Goal: Book appointment/travel/reservation

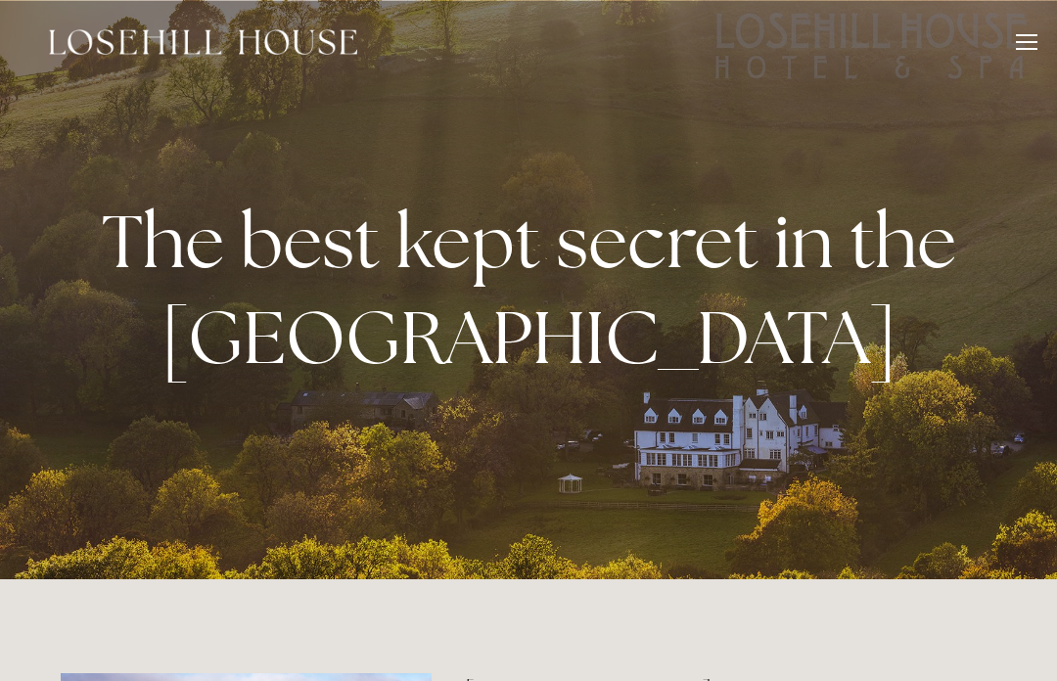
click at [1018, 51] on div at bounding box center [1026, 45] width 22 height 22
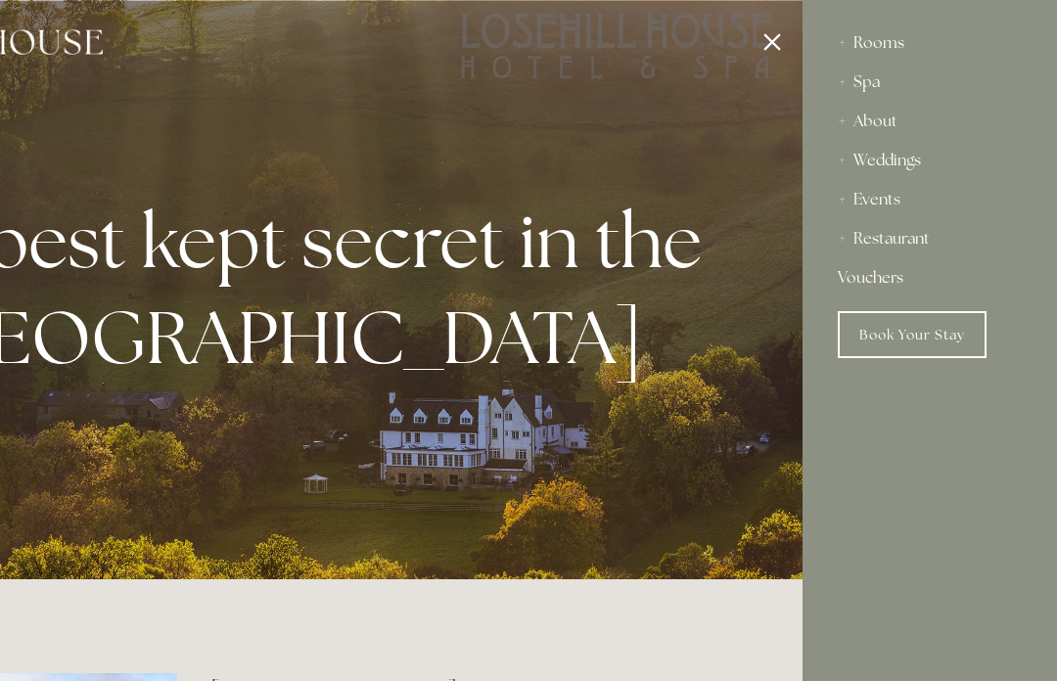
click at [876, 79] on div "Spa" at bounding box center [929, 82] width 184 height 39
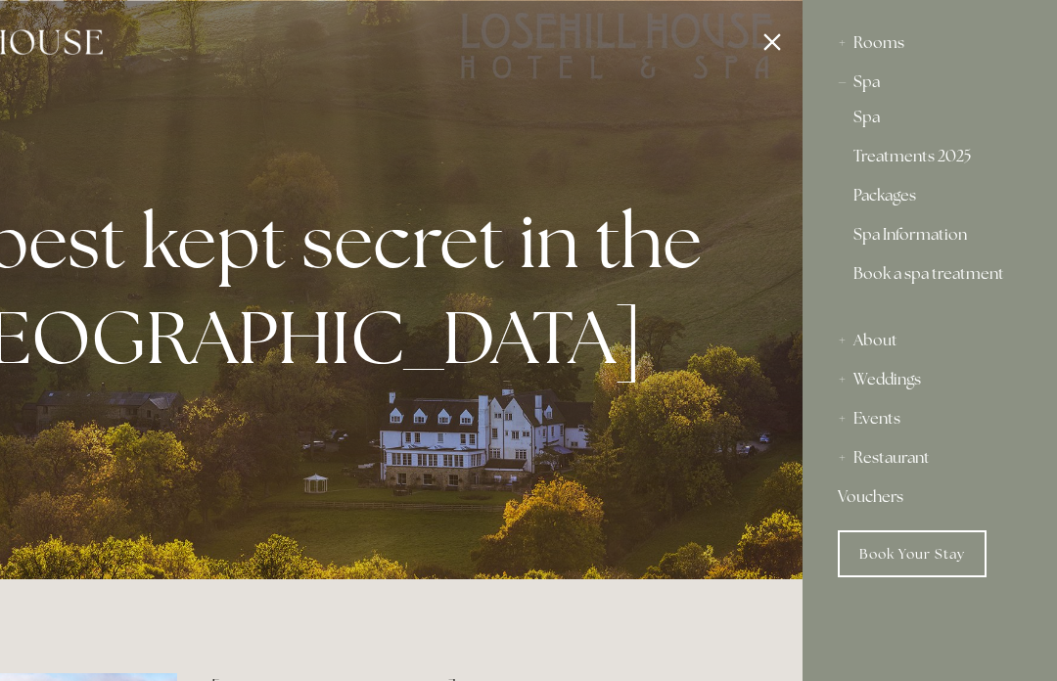
click at [928, 164] on link "Treatments 2025" at bounding box center [929, 160] width 153 height 23
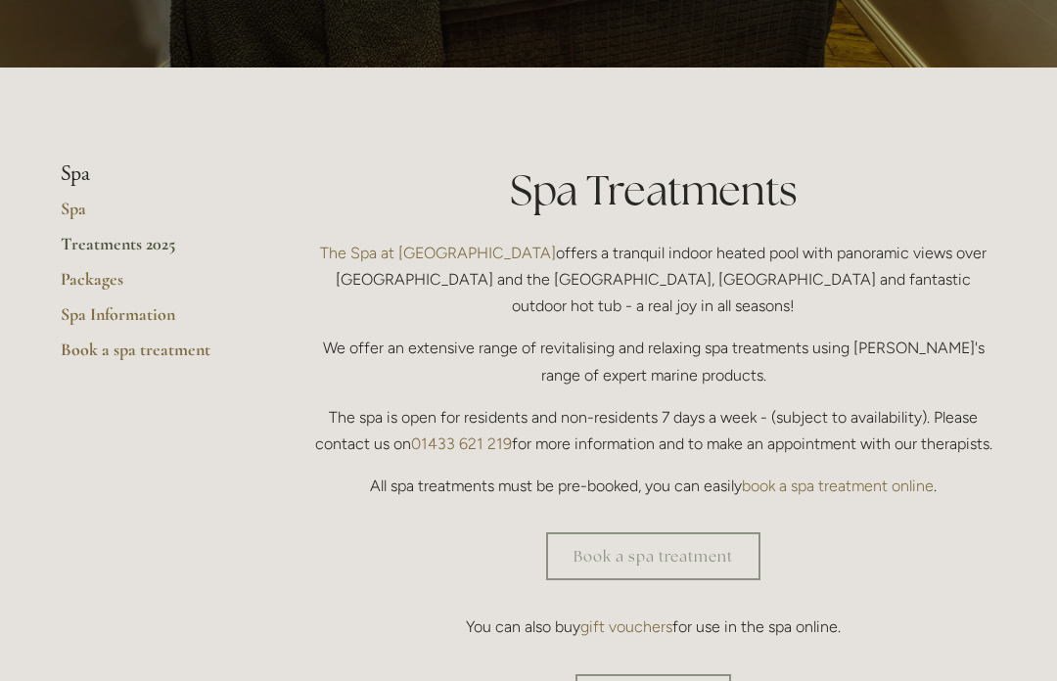
scroll to position [384, 0]
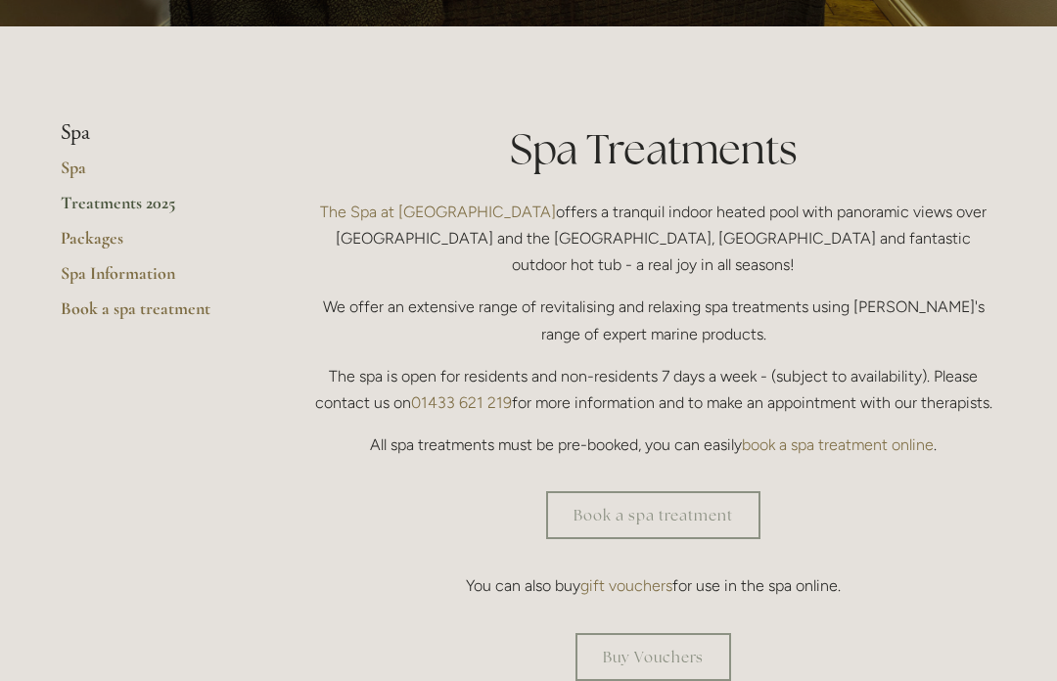
click at [930, 572] on p "You can also buy gift vouchers for use in the spa online." at bounding box center [653, 585] width 686 height 26
click at [144, 206] on link "Treatments 2025" at bounding box center [154, 209] width 187 height 35
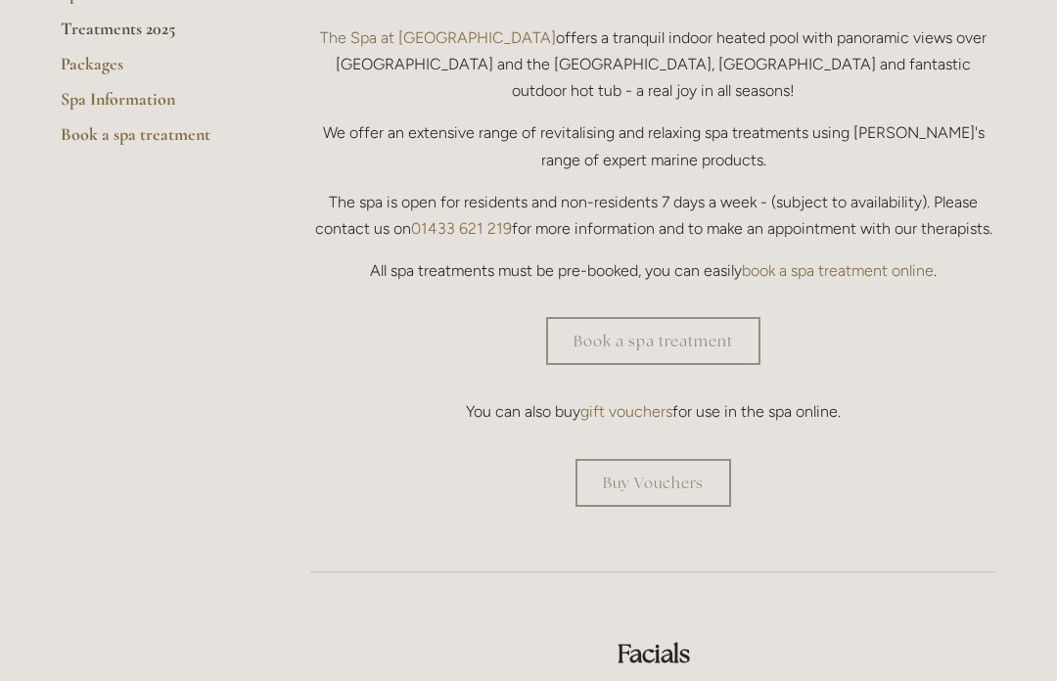
scroll to position [547, 0]
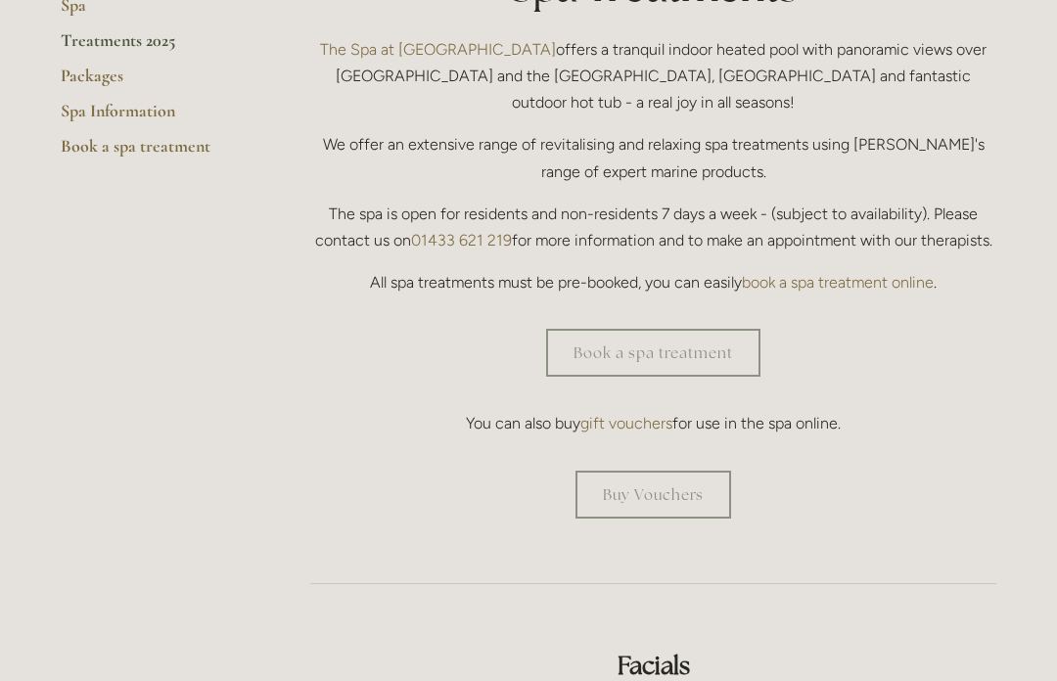
click at [670, 333] on link "Book a spa treatment" at bounding box center [653, 353] width 214 height 48
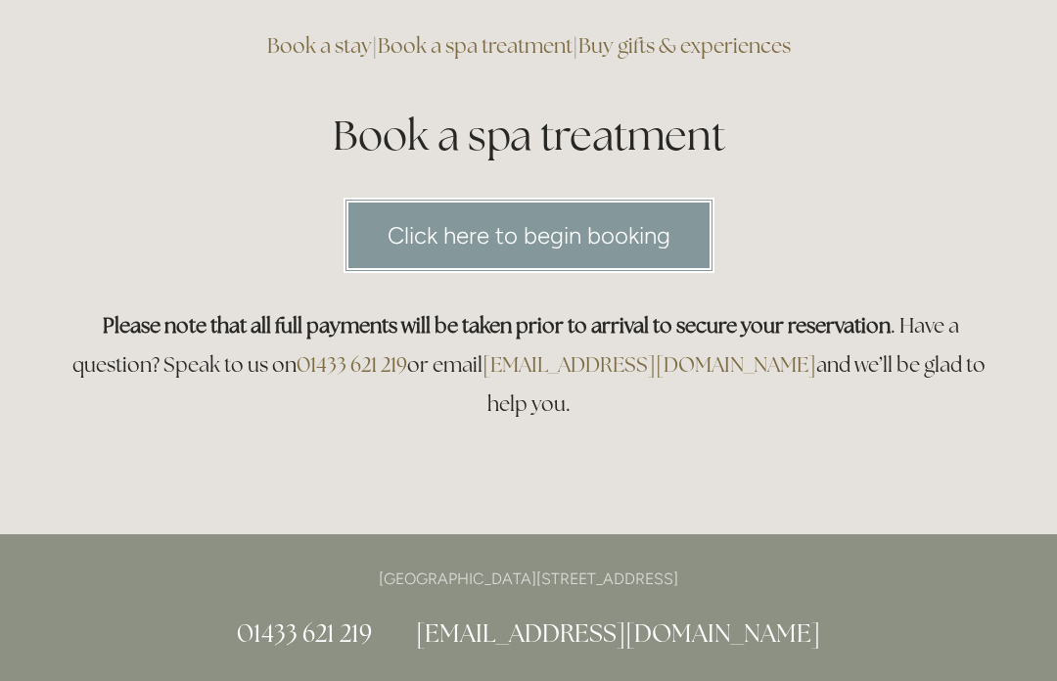
scroll to position [166, 0]
click at [582, 239] on link "Click here to begin booking" at bounding box center [528, 234] width 371 height 75
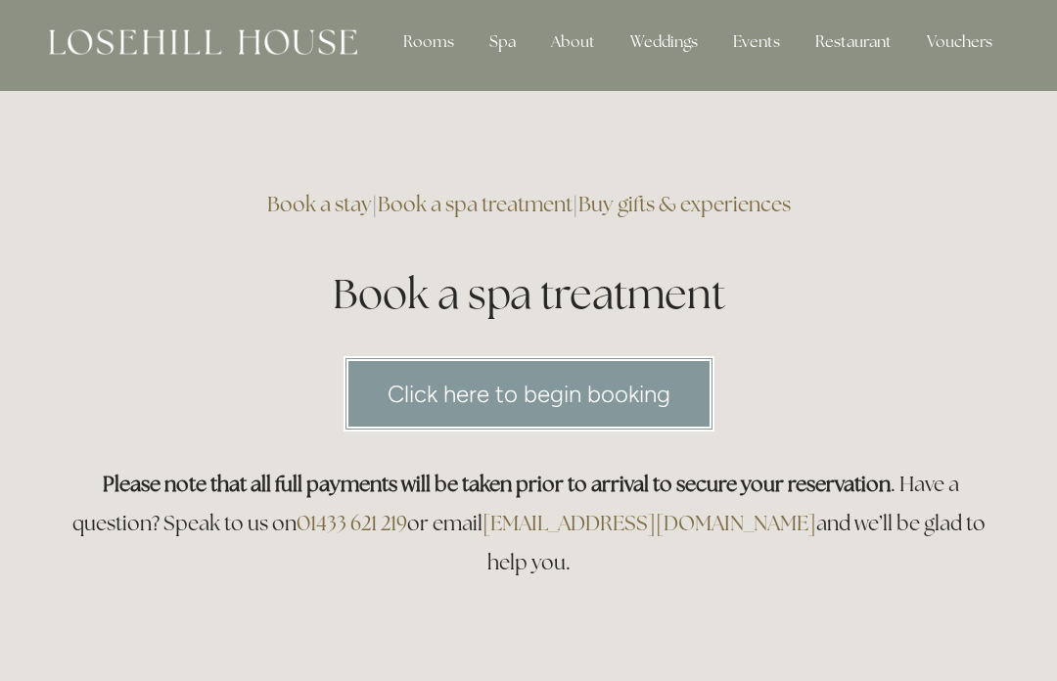
scroll to position [0, 0]
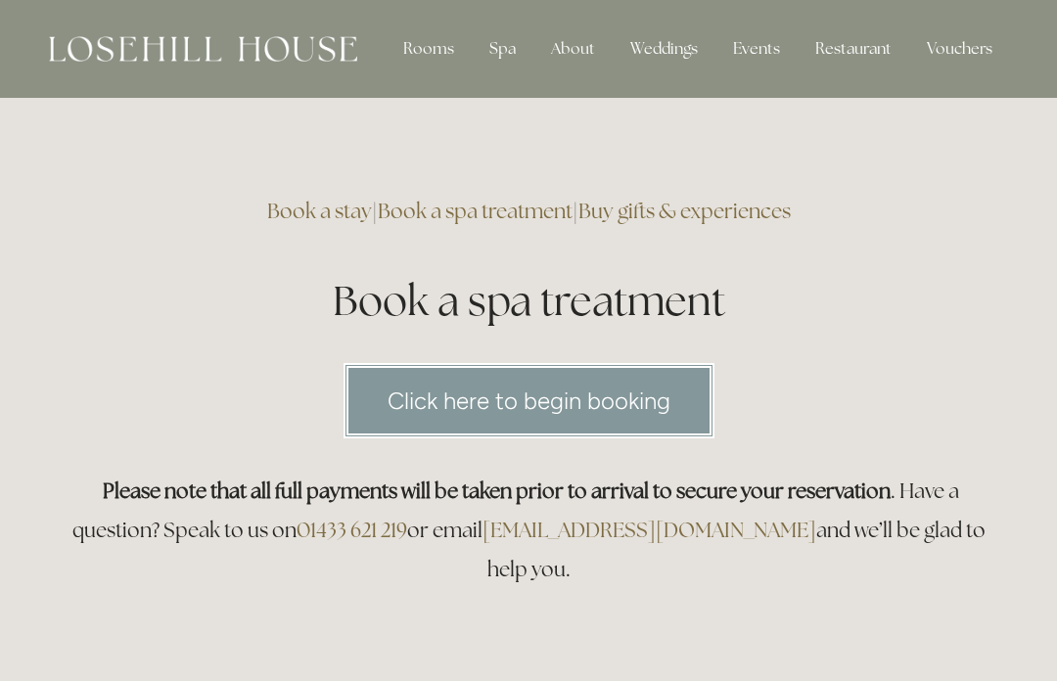
click at [855, 64] on div "Restaurant" at bounding box center [853, 48] width 108 height 39
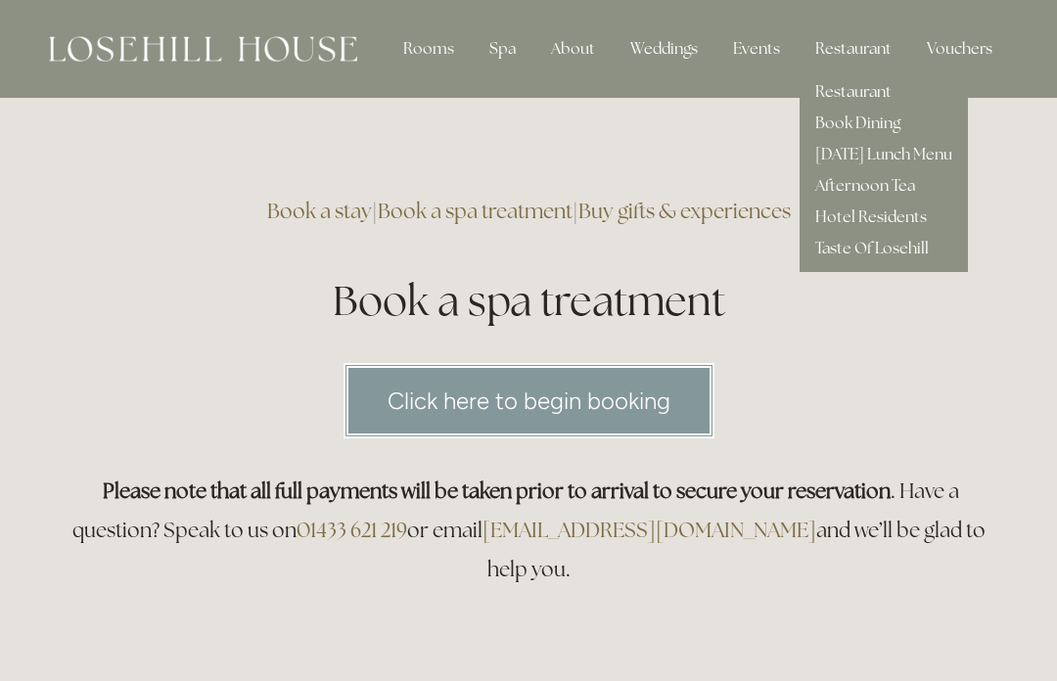
click at [890, 217] on link "Hotel Residents" at bounding box center [871, 216] width 112 height 21
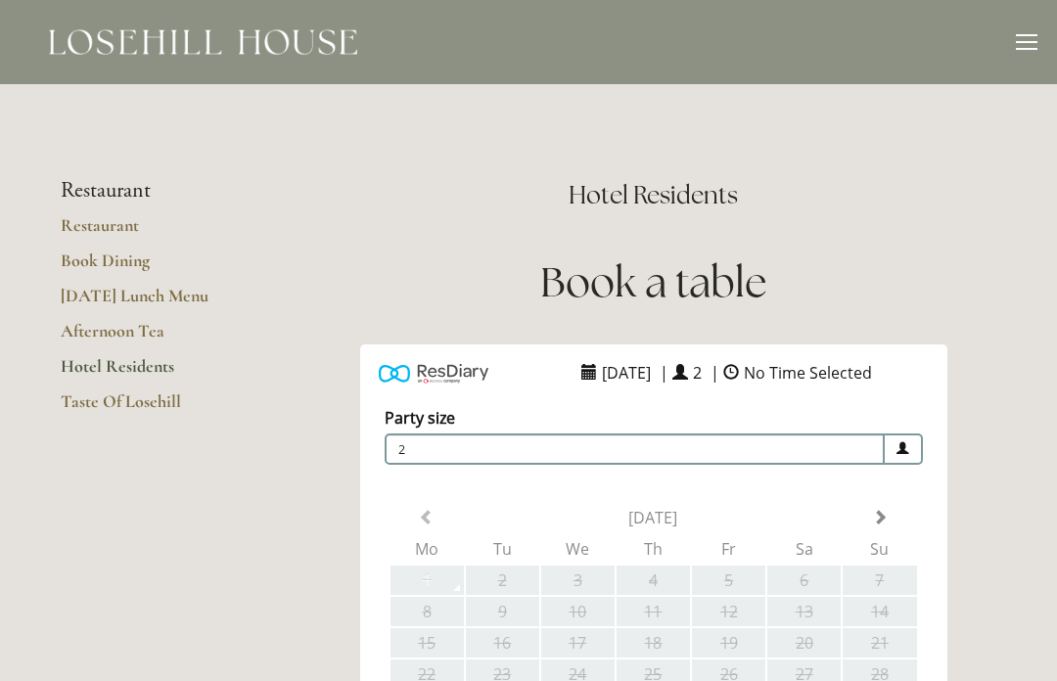
click at [878, 492] on div "Party size Adults 2 1 2 3 4 5 6 Children 0 0 1 2 3 4 5 6" at bounding box center [653, 683] width 587 height 592
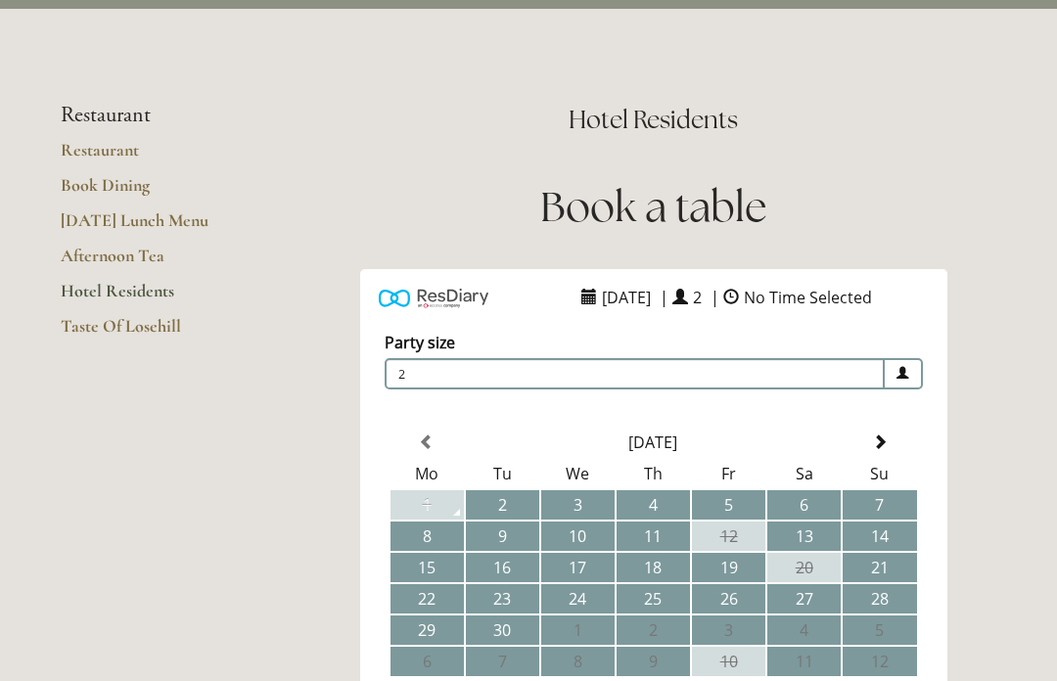
scroll to position [70, 0]
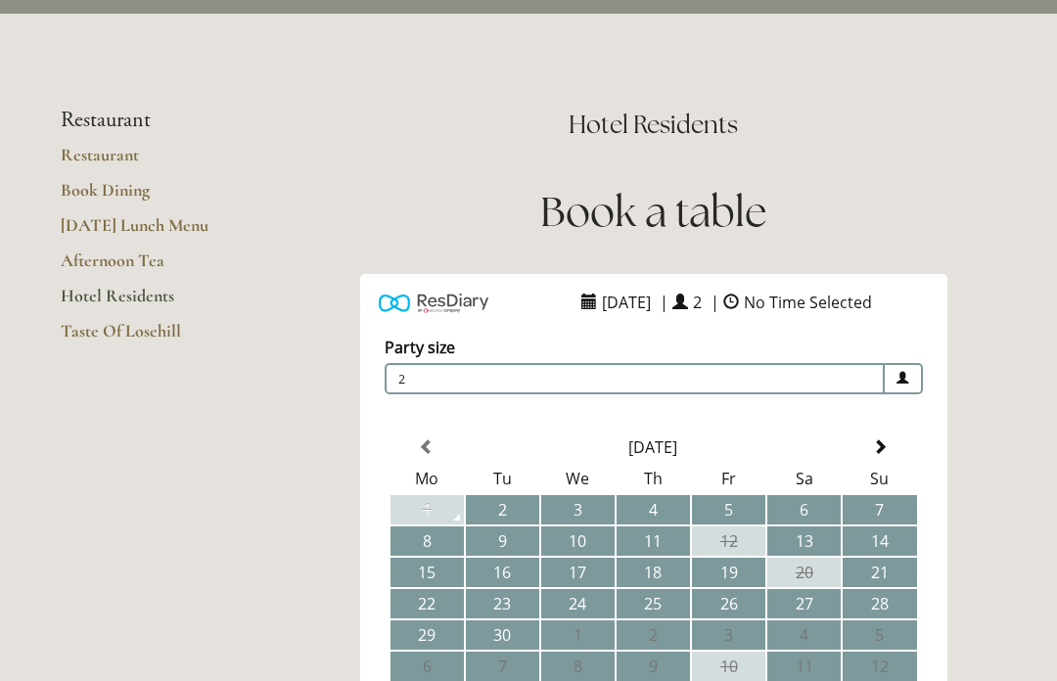
click at [103, 159] on link "Restaurant" at bounding box center [154, 161] width 187 height 35
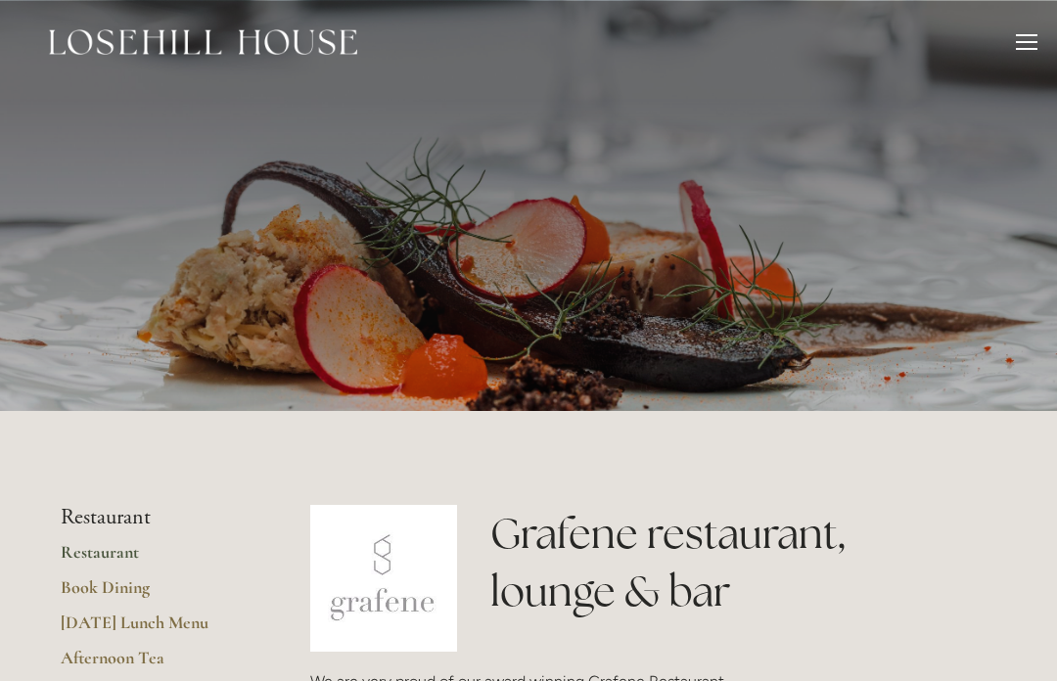
click at [1021, 50] on div at bounding box center [1026, 45] width 22 height 22
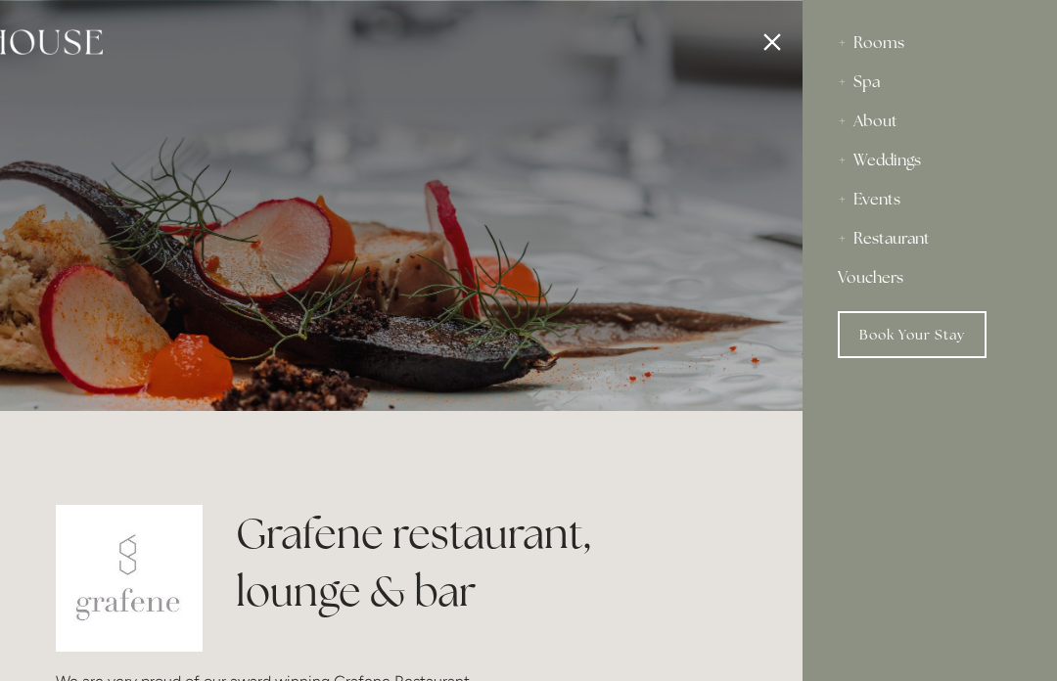
click at [933, 328] on link "Book Your Stay" at bounding box center [911, 334] width 149 height 47
click at [778, 50] on div at bounding box center [274, 340] width 1057 height 681
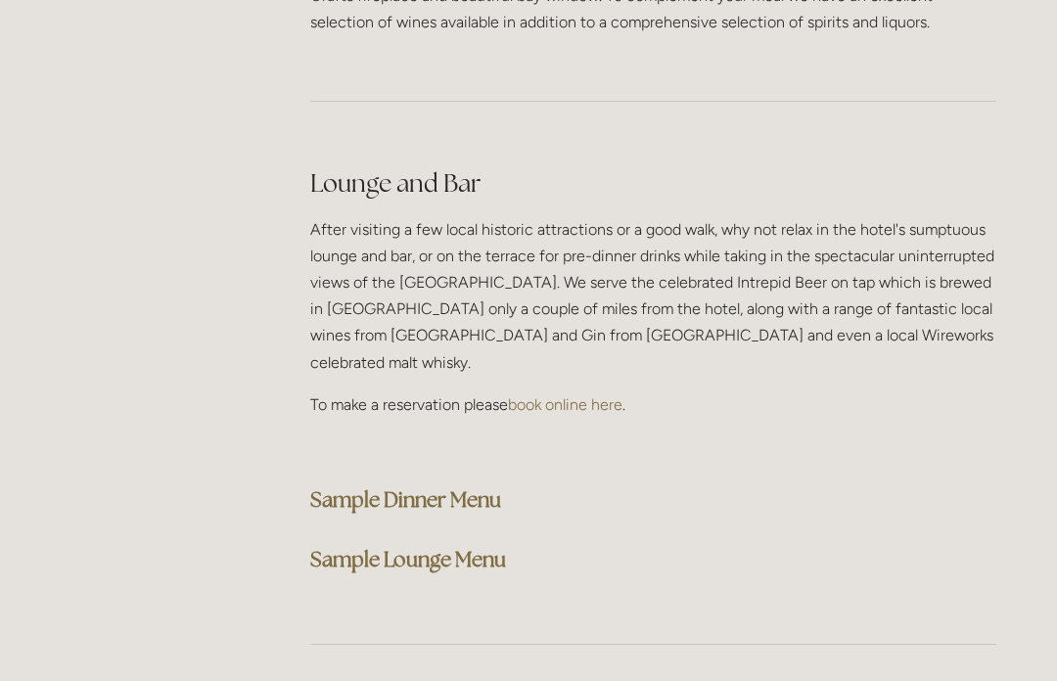
scroll to position [4834, 0]
click at [432, 546] on strong "Sample Lounge Menu" at bounding box center [408, 559] width 196 height 26
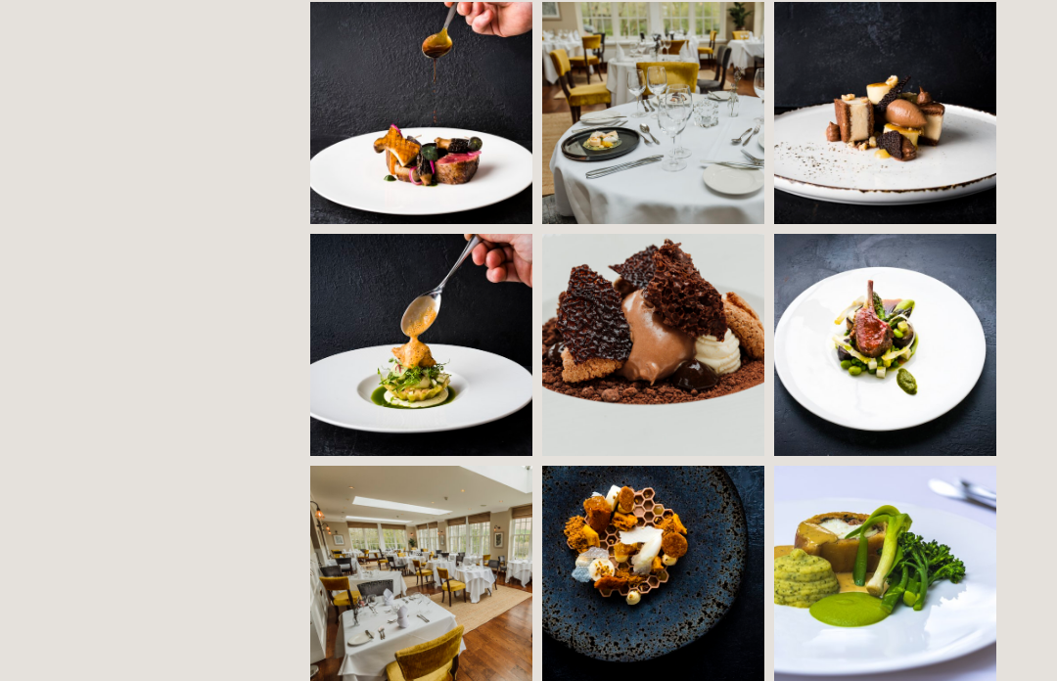
scroll to position [1469, 0]
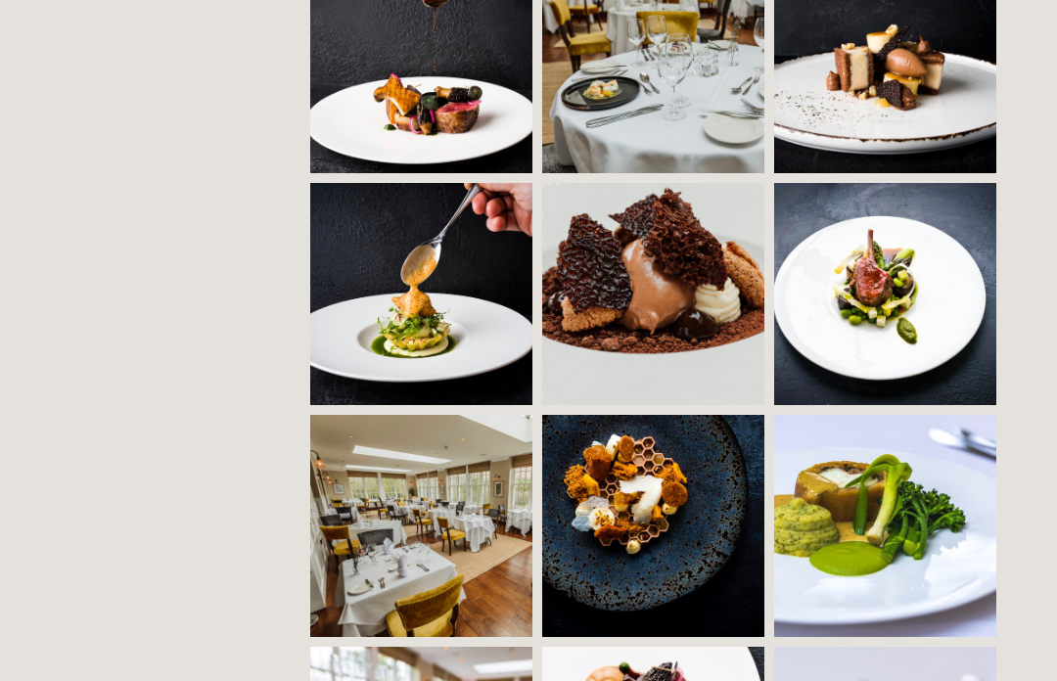
click at [446, 551] on img at bounding box center [477, 526] width 334 height 222
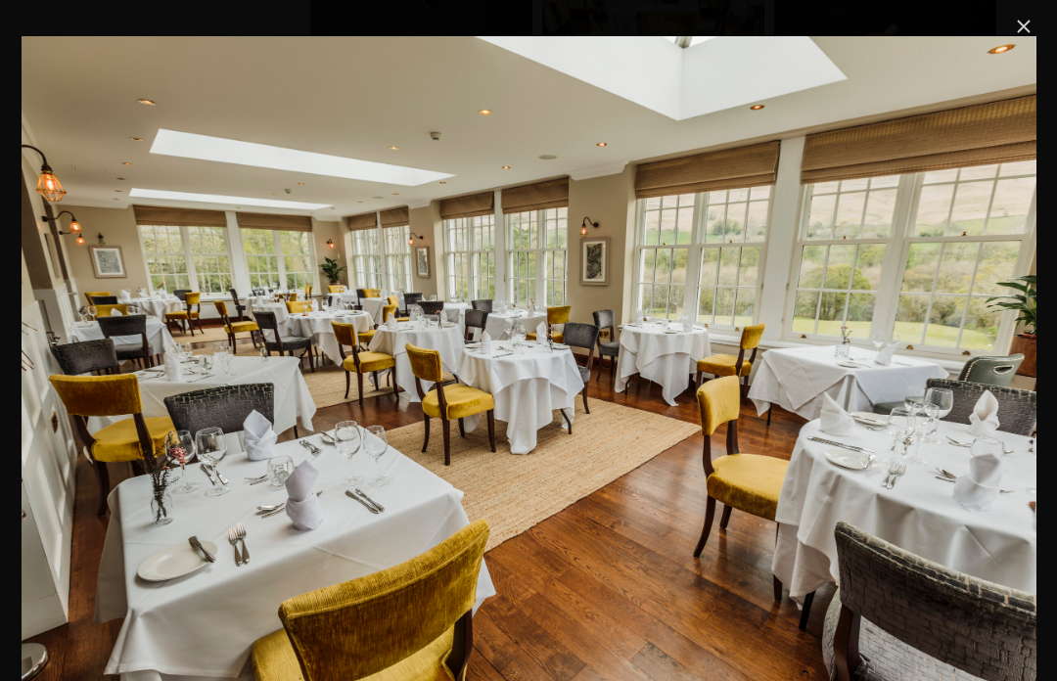
click at [1035, 31] on link "Close" at bounding box center [1023, 26] width 23 height 23
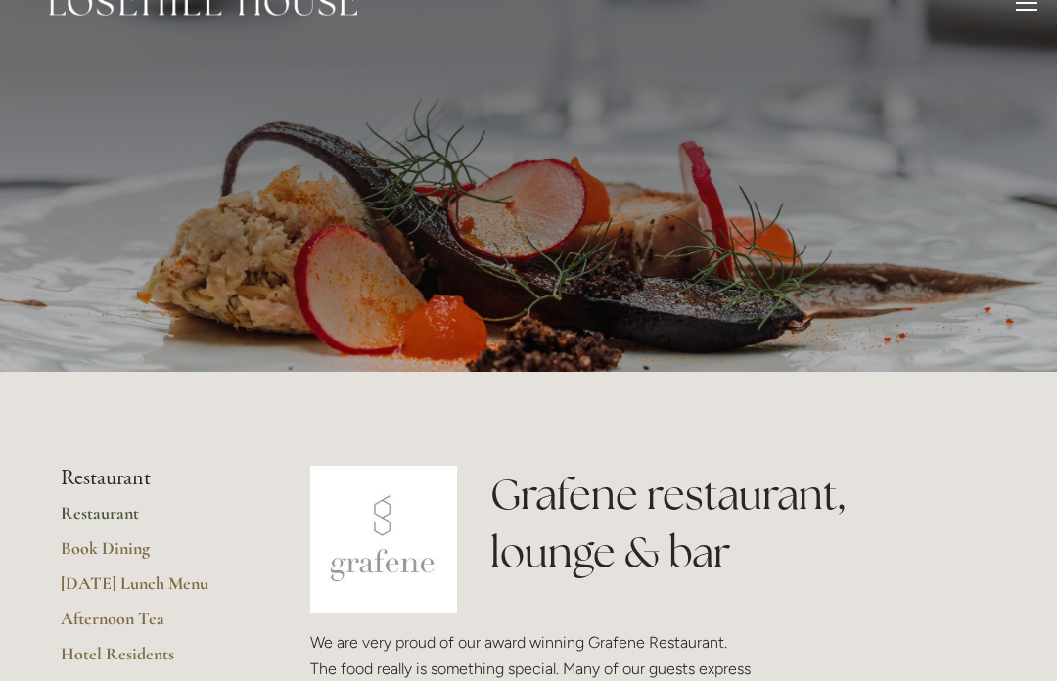
scroll to position [0, 0]
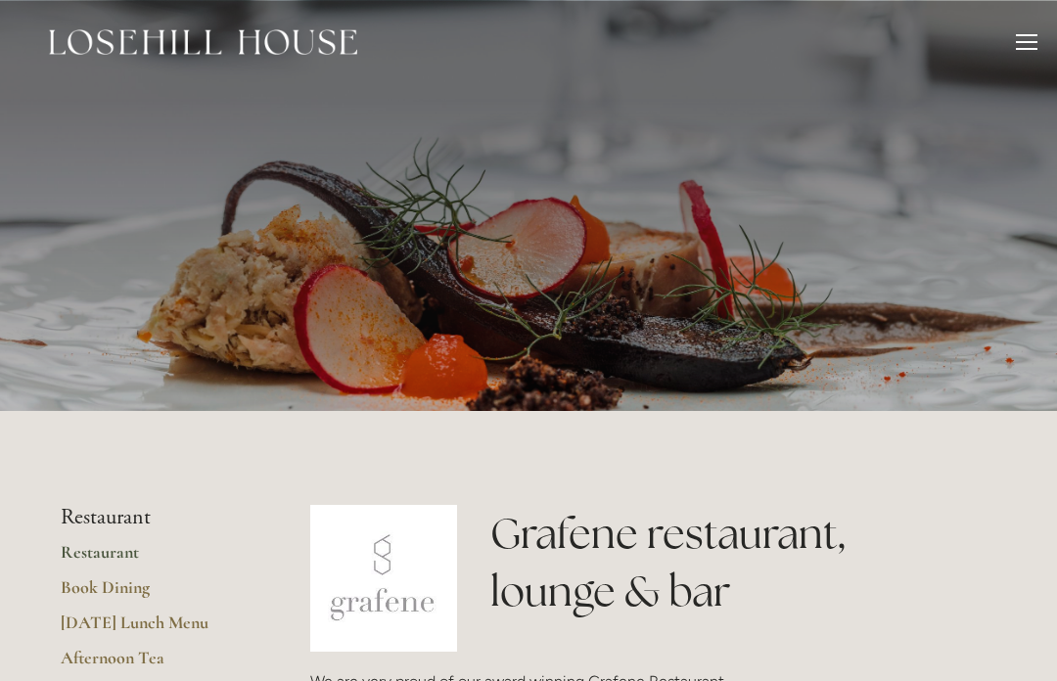
click at [1023, 52] on div at bounding box center [1026, 45] width 22 height 22
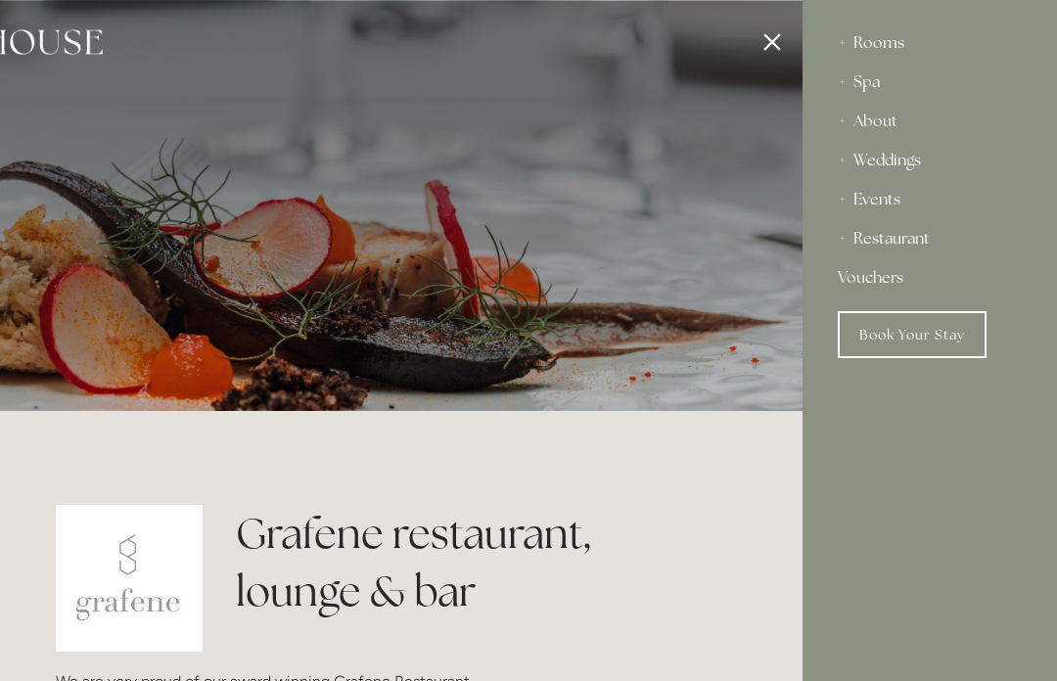
click at [886, 128] on div "About" at bounding box center [929, 121] width 184 height 39
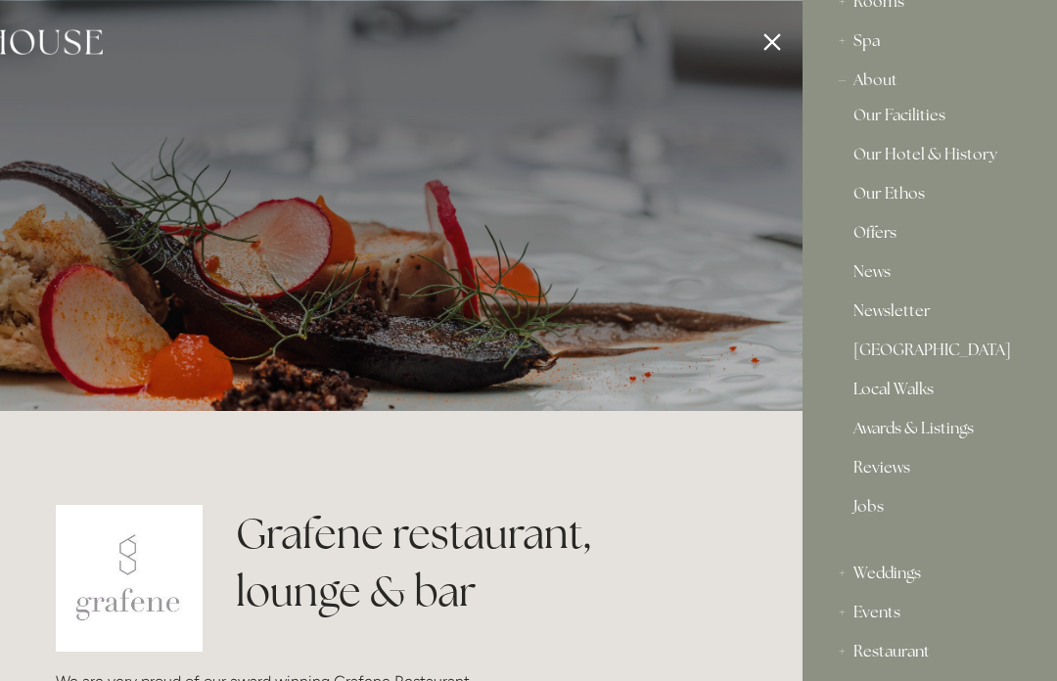
scroll to position [15, 0]
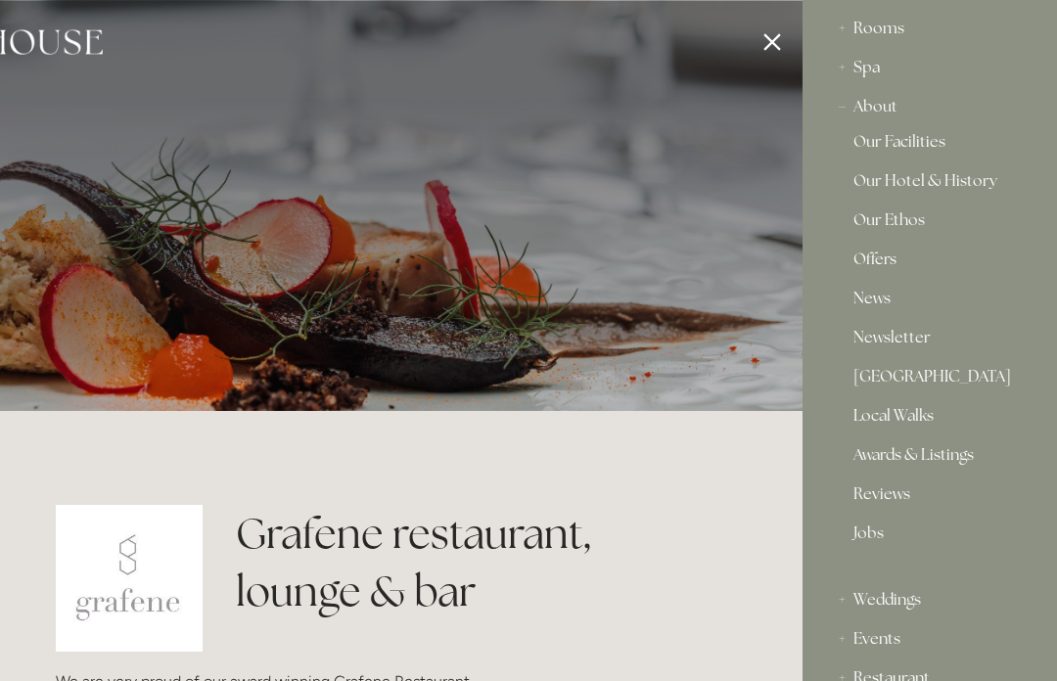
click at [925, 143] on link "Our Facilities" at bounding box center [929, 145] width 153 height 23
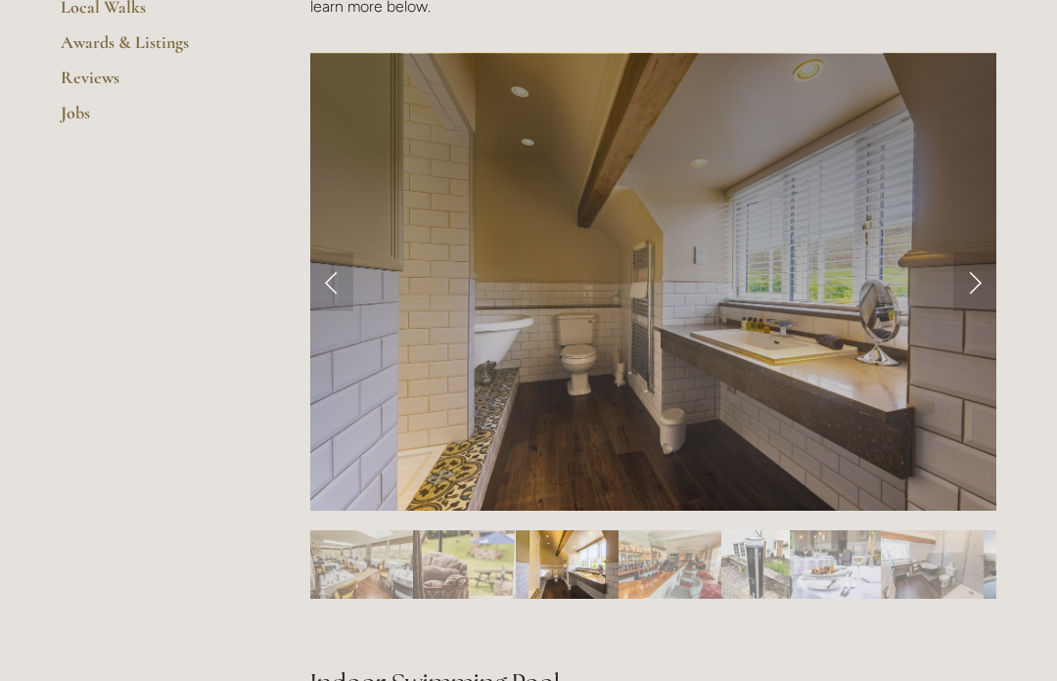
scroll to position [791, 0]
click at [978, 294] on link "Next Slide" at bounding box center [974, 281] width 43 height 59
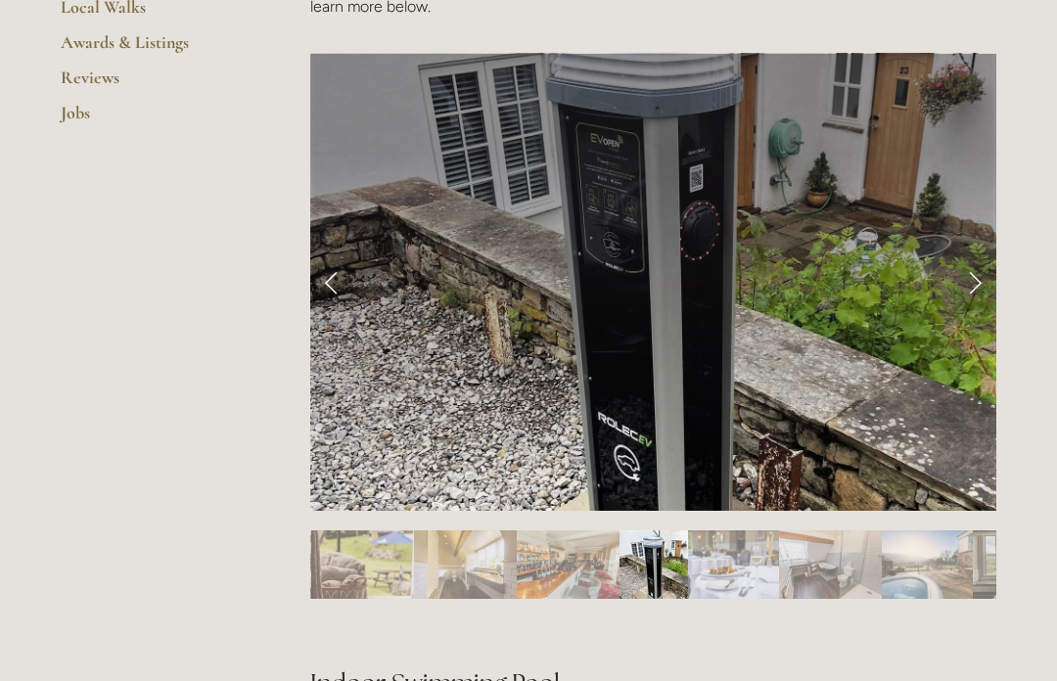
click at [339, 290] on link "Previous Slide" at bounding box center [331, 281] width 43 height 59
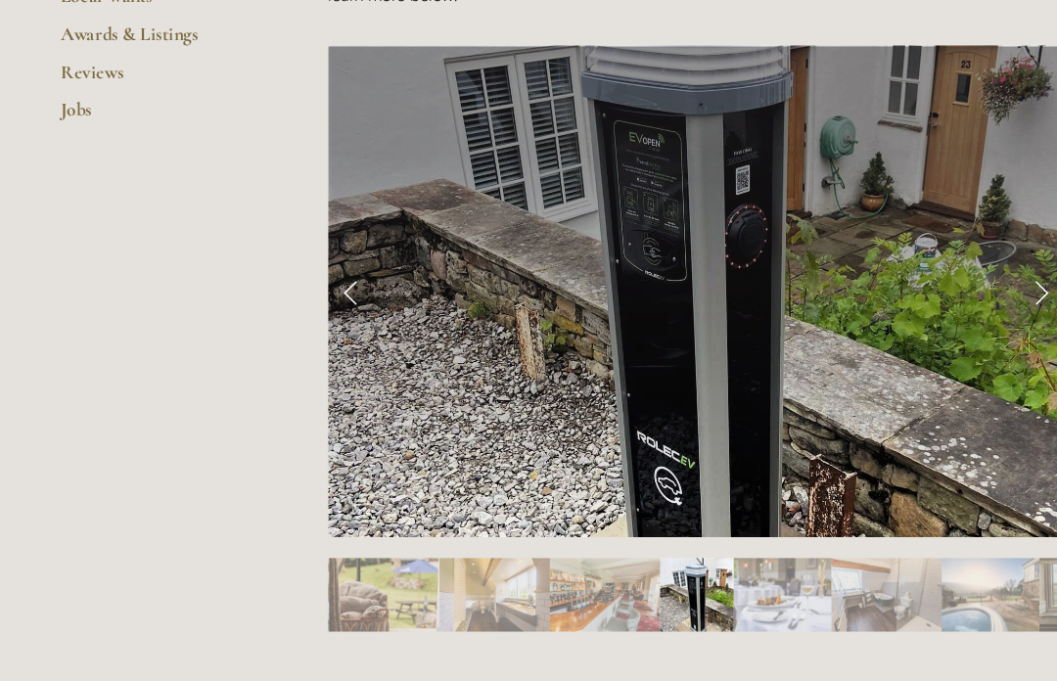
scroll to position [797, 0]
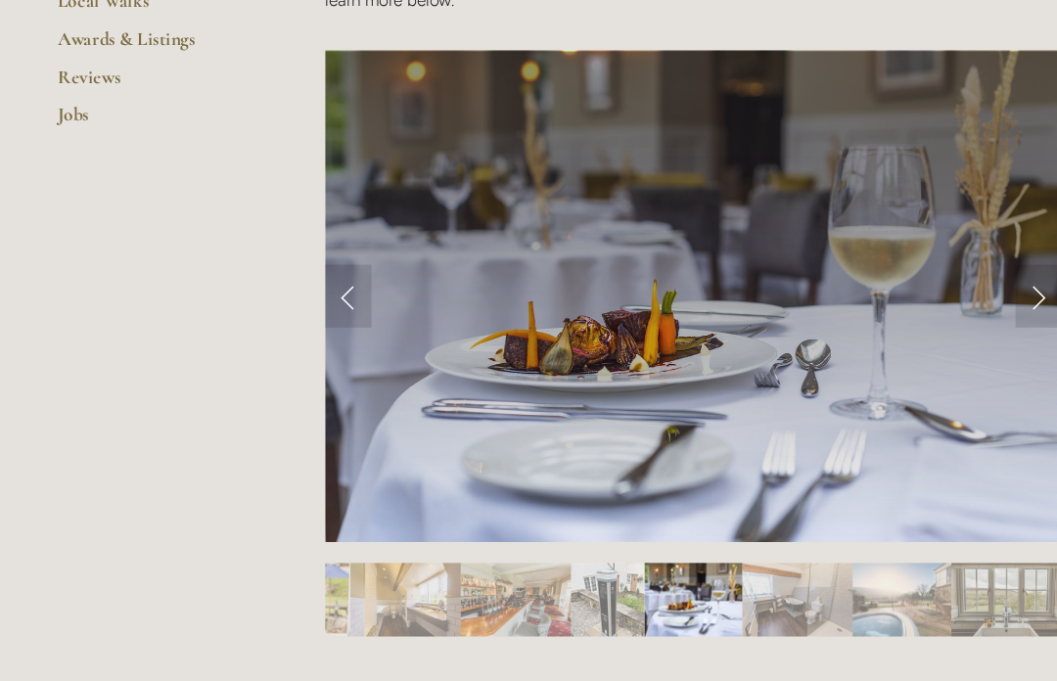
click at [331, 292] on link "Previous Slide" at bounding box center [331, 276] width 43 height 59
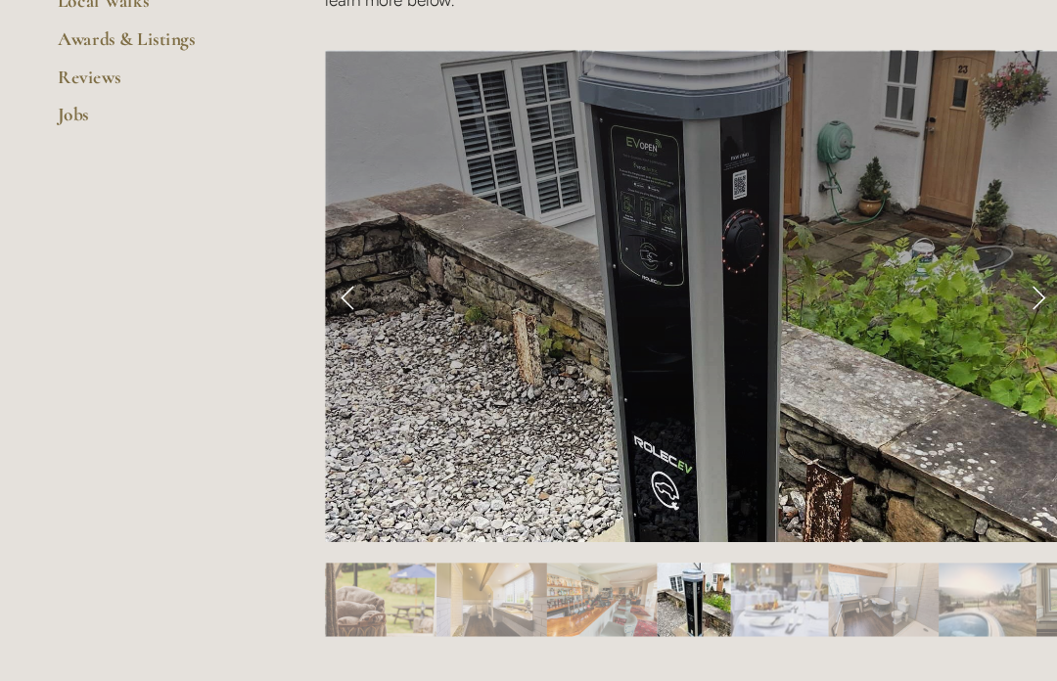
click at [333, 277] on link "Previous Slide" at bounding box center [331, 276] width 43 height 59
click at [338, 277] on link "Previous Slide" at bounding box center [331, 276] width 43 height 59
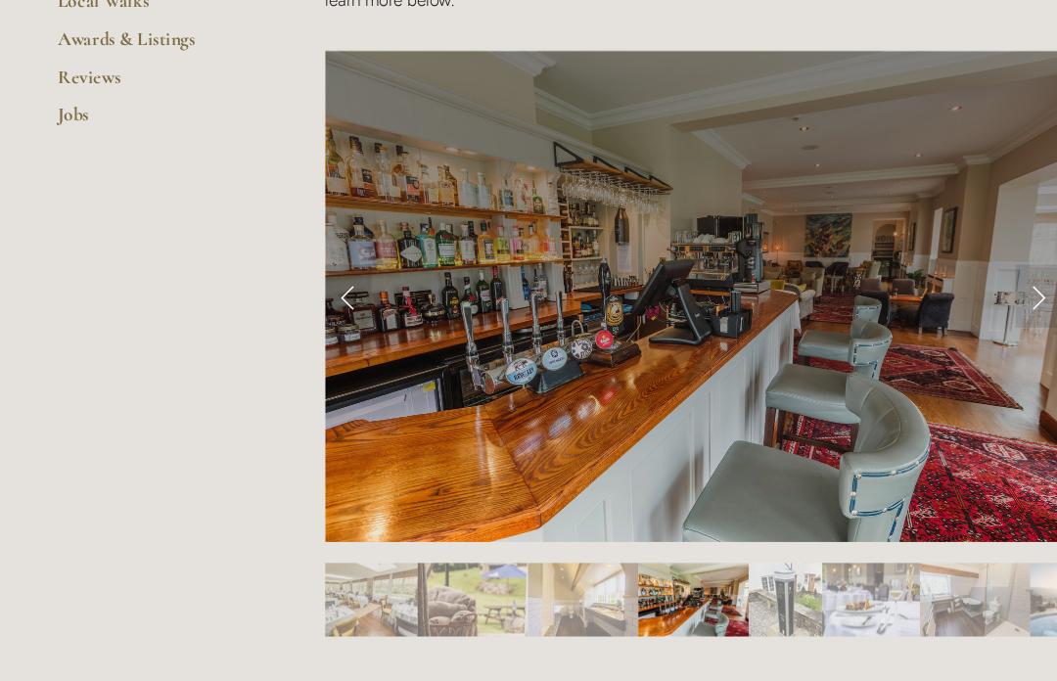
click at [880, 513] on div at bounding box center [653, 513] width 686 height 0
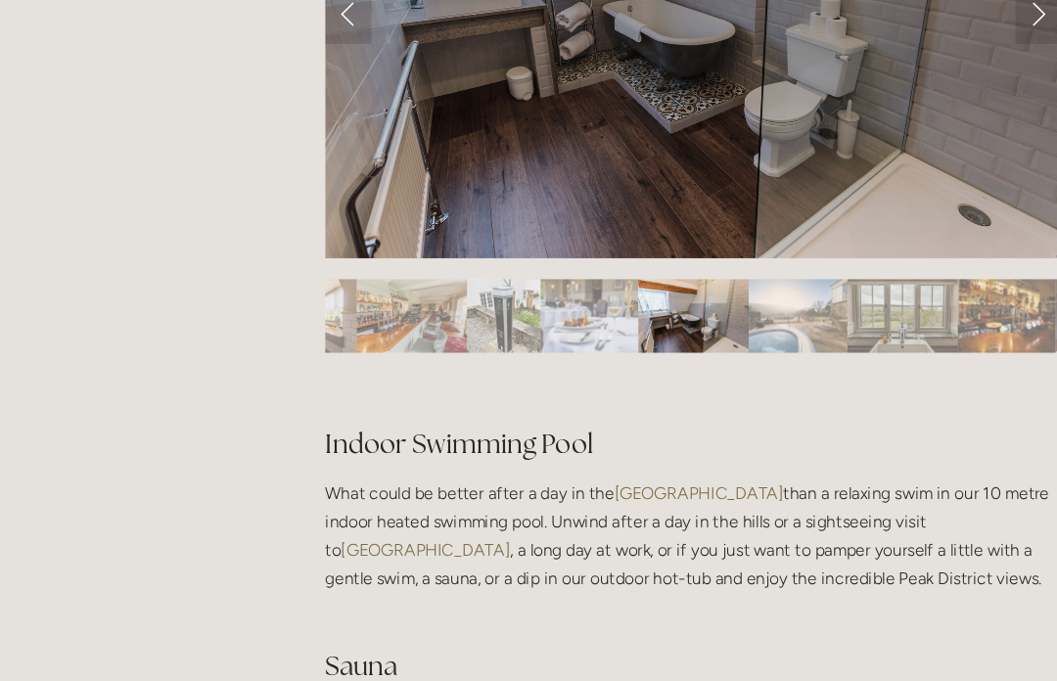
scroll to position [1060, 0]
click at [411, 309] on img "Slide 4" at bounding box center [390, 295] width 103 height 68
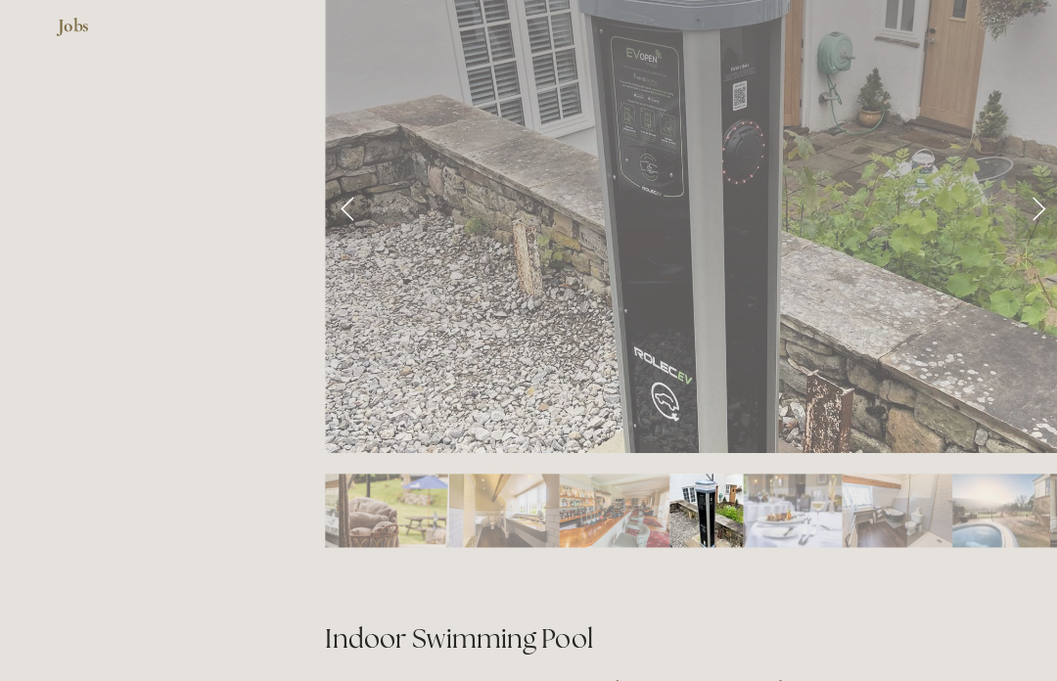
scroll to position [877, 0]
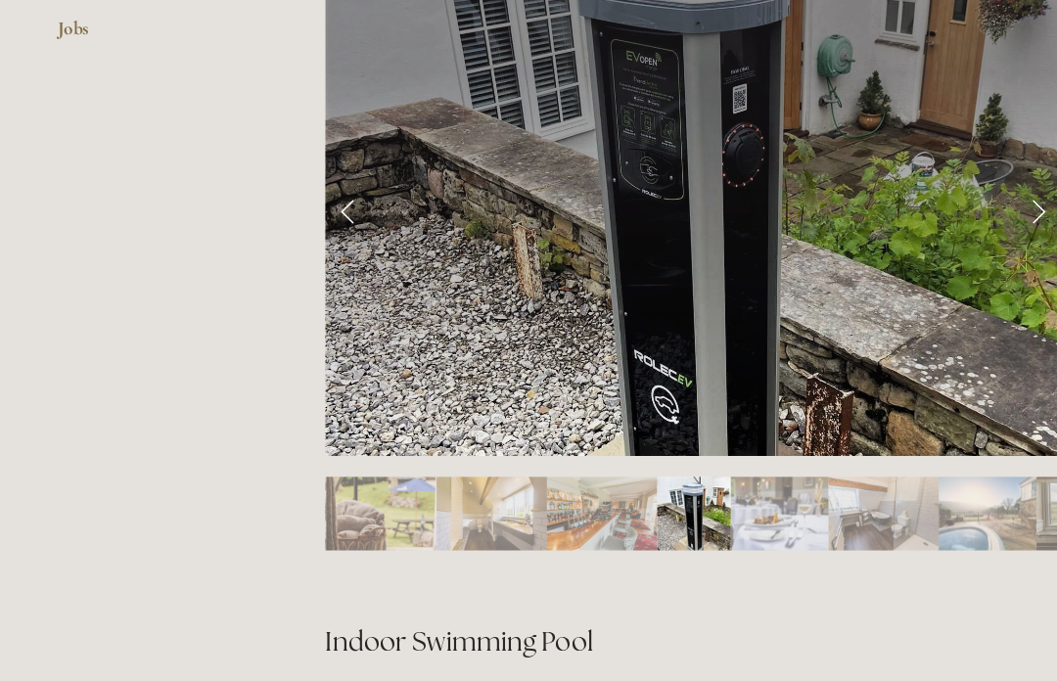
click at [569, 486] on img "Slide 4" at bounding box center [568, 478] width 103 height 68
click at [575, 476] on img "Slide 4" at bounding box center [568, 478] width 103 height 68
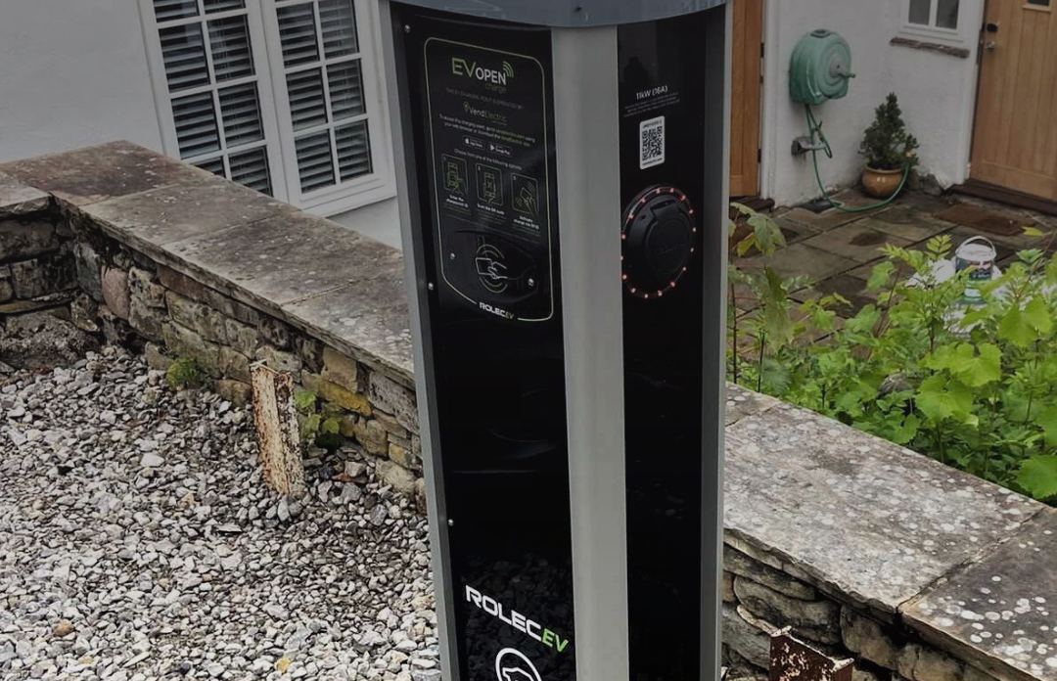
click at [532, 661] on div at bounding box center [653, 661] width 686 height 0
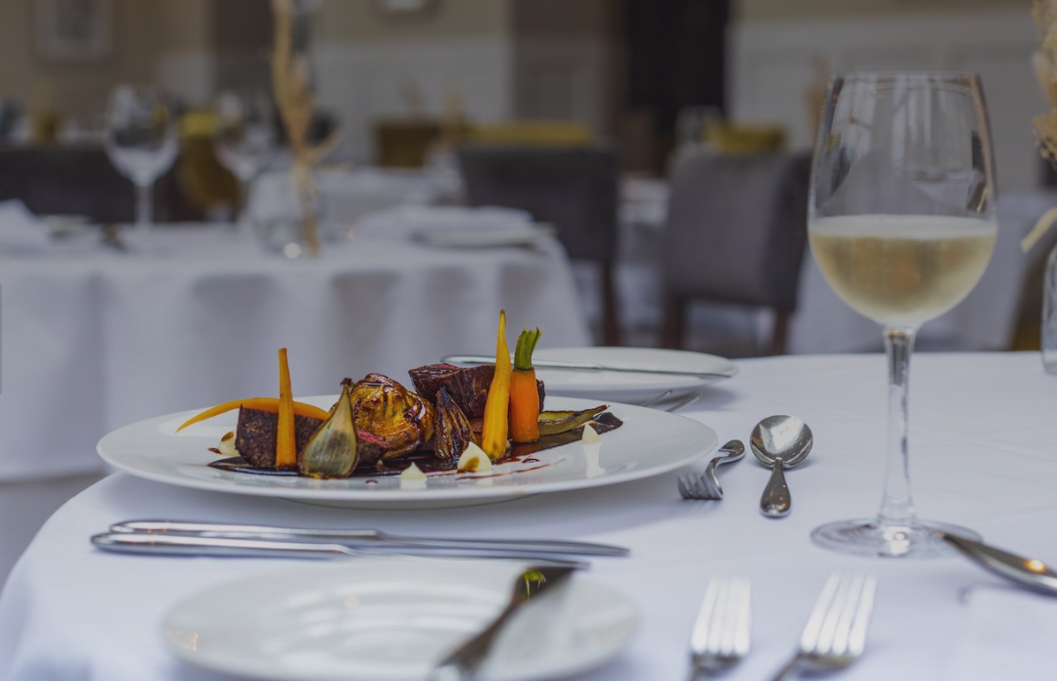
click at [310, 489] on div at bounding box center [653, 489] width 686 height 0
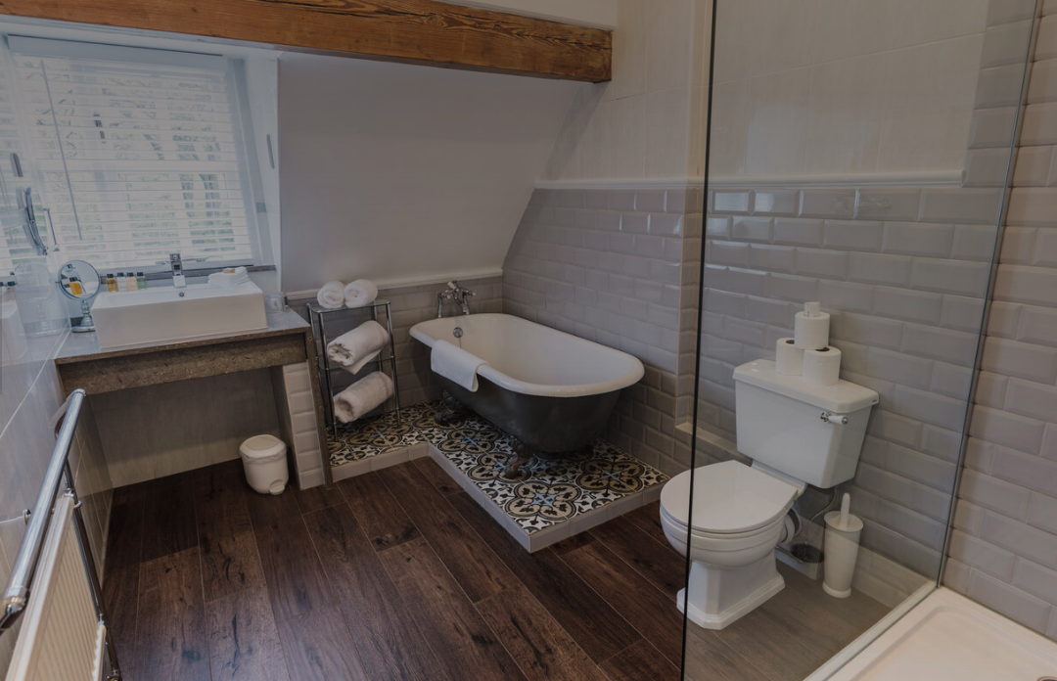
click at [310, 432] on div at bounding box center [653, 432] width 686 height 0
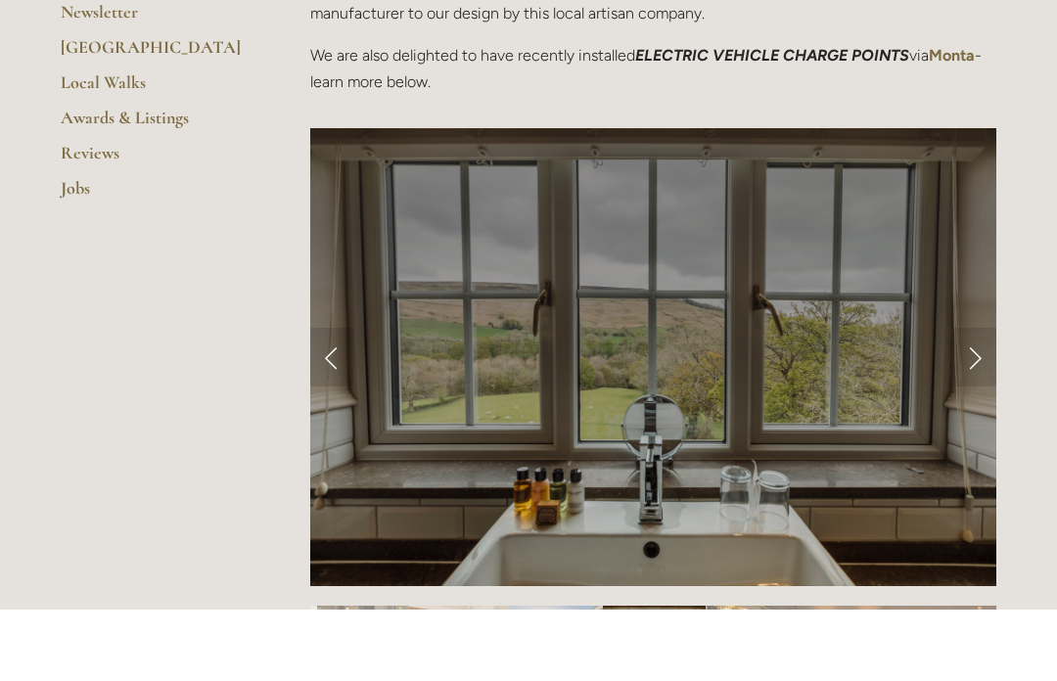
scroll to position [716, 0]
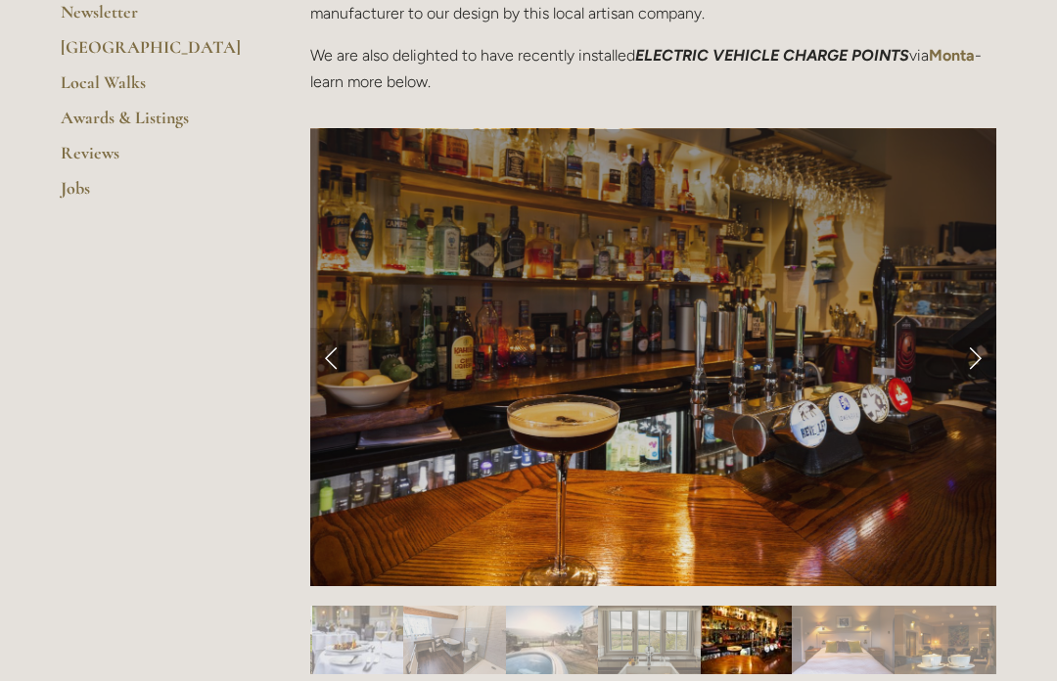
click at [332, 358] on link "Previous Slide" at bounding box center [331, 357] width 43 height 59
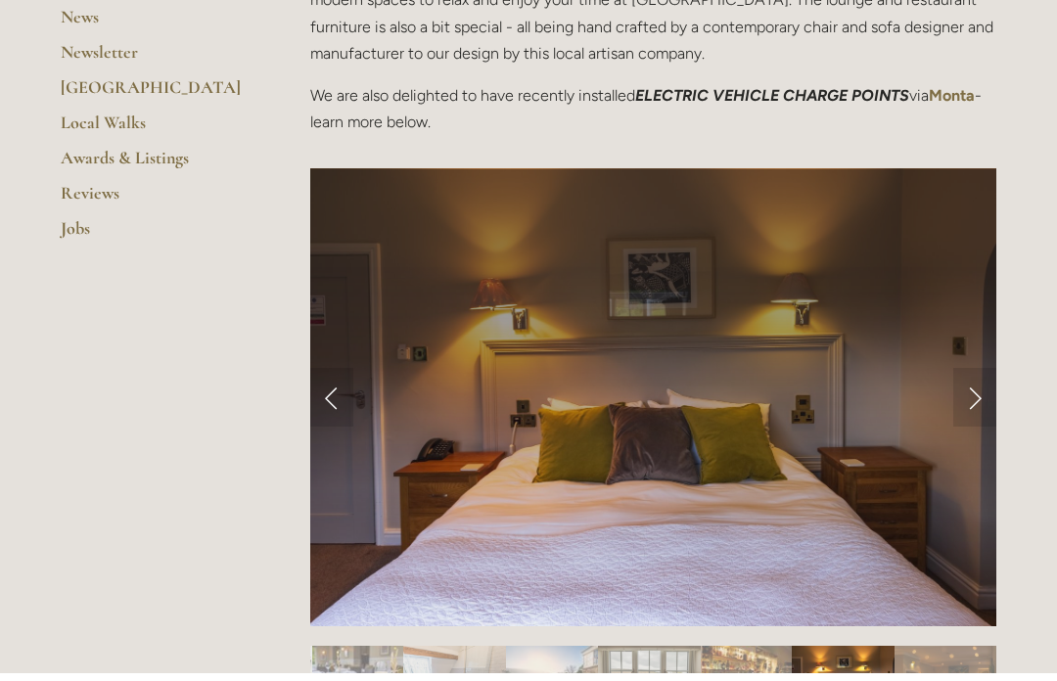
scroll to position [676, 0]
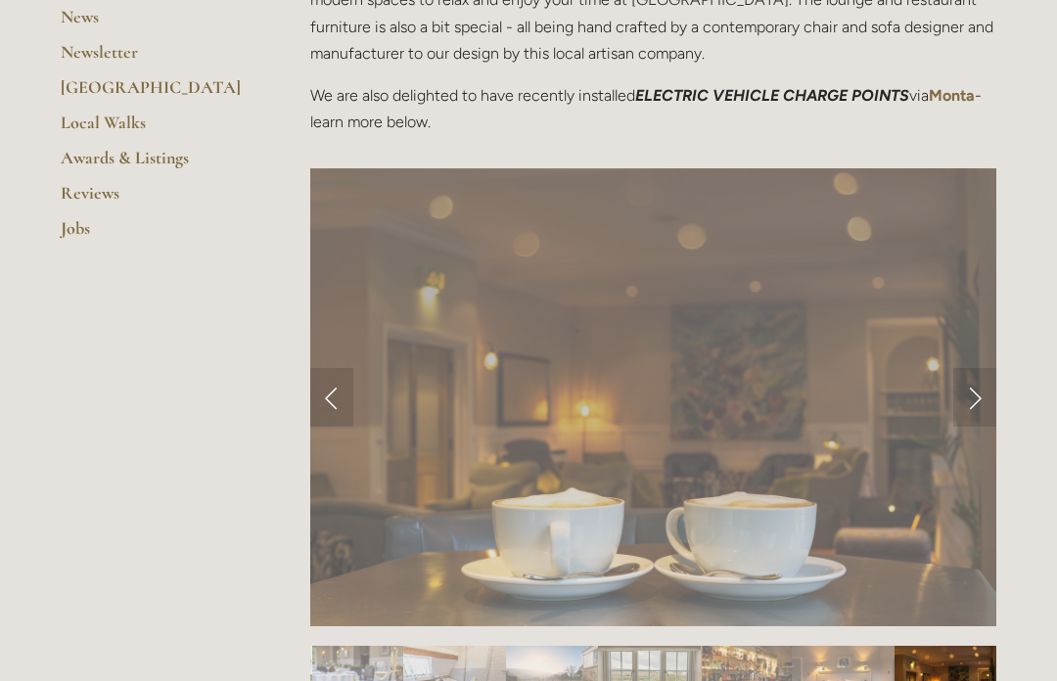
click at [332, 418] on link "Previous Slide" at bounding box center [331, 397] width 43 height 59
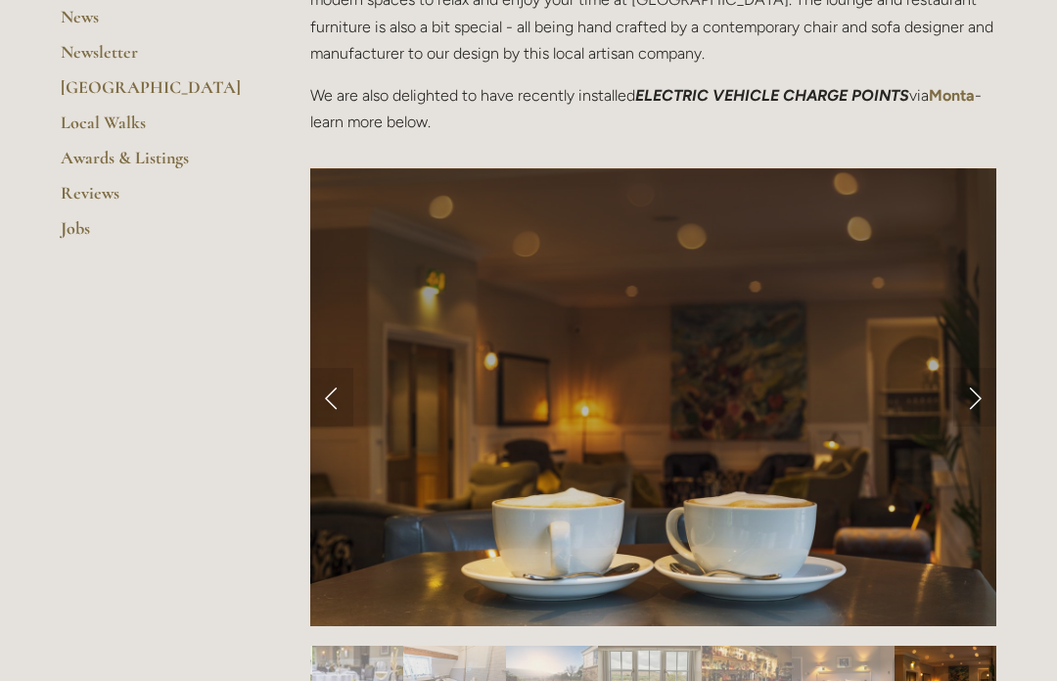
click at [341, 402] on link "Previous Slide" at bounding box center [331, 397] width 43 height 59
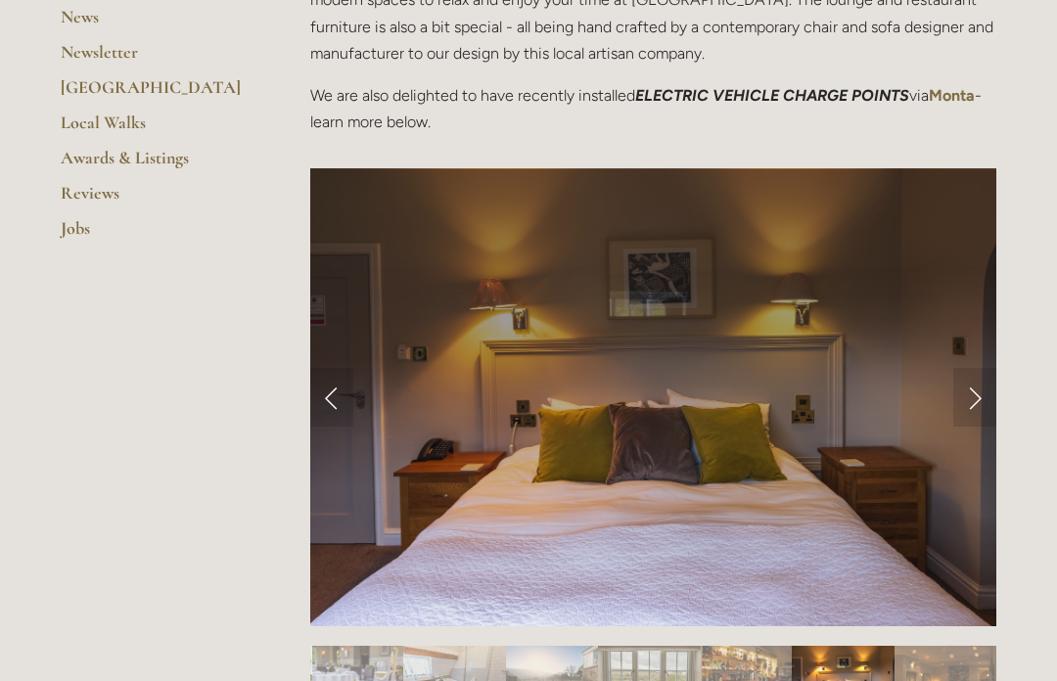
click at [336, 402] on link "Previous Slide" at bounding box center [331, 397] width 43 height 59
click at [341, 407] on link "Previous Slide" at bounding box center [331, 397] width 43 height 59
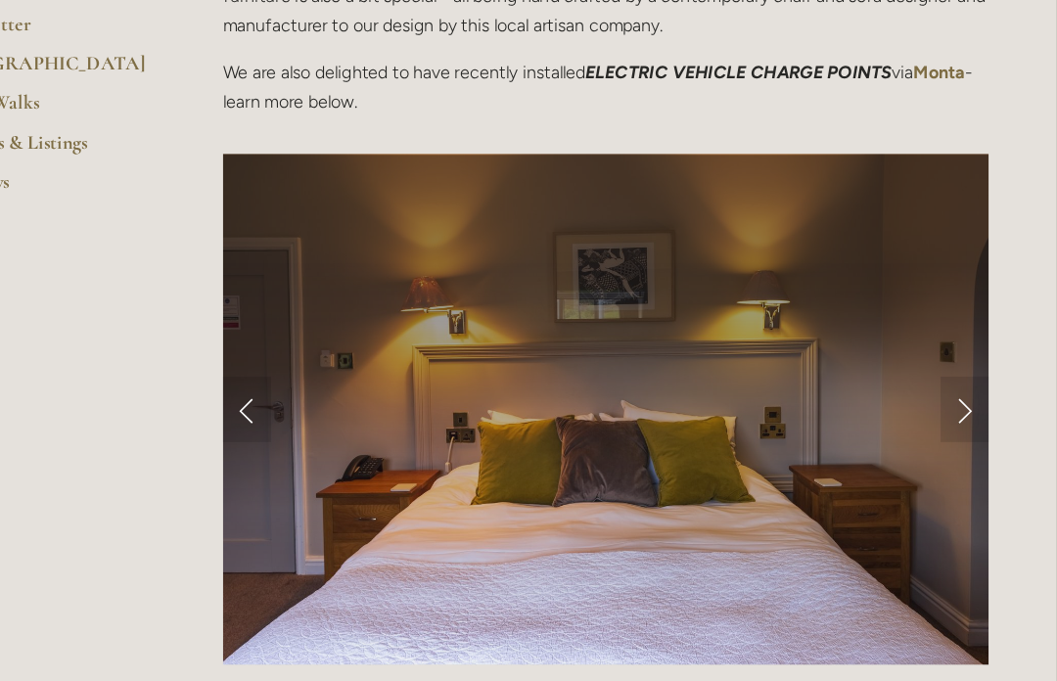
scroll to position [697, 0]
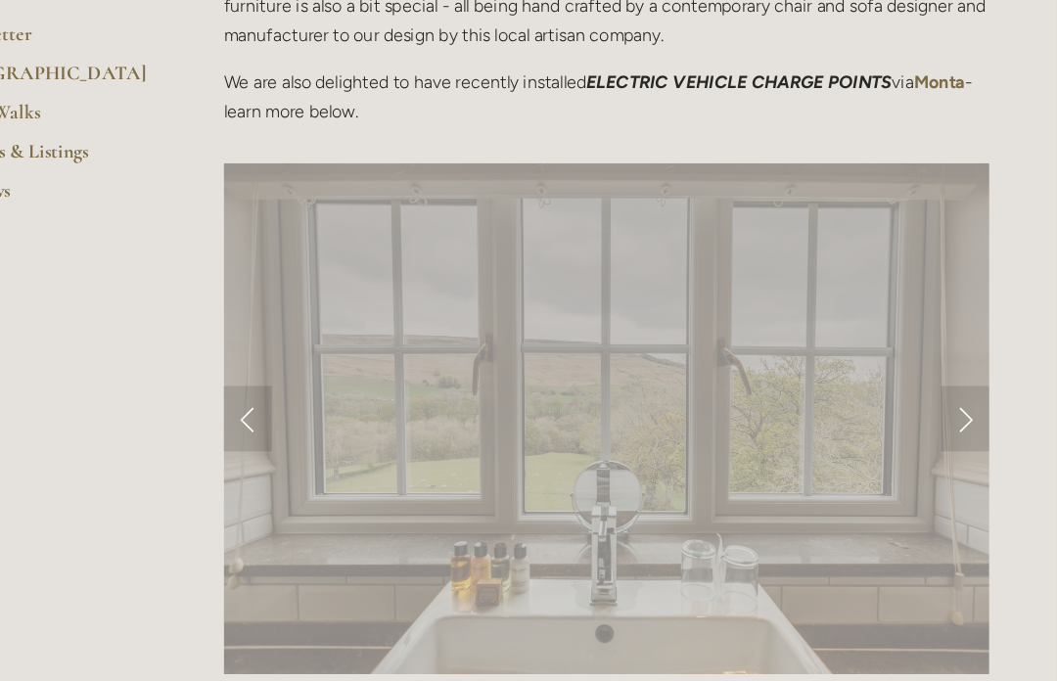
click at [310, 379] on link "Previous Slide" at bounding box center [331, 375] width 43 height 59
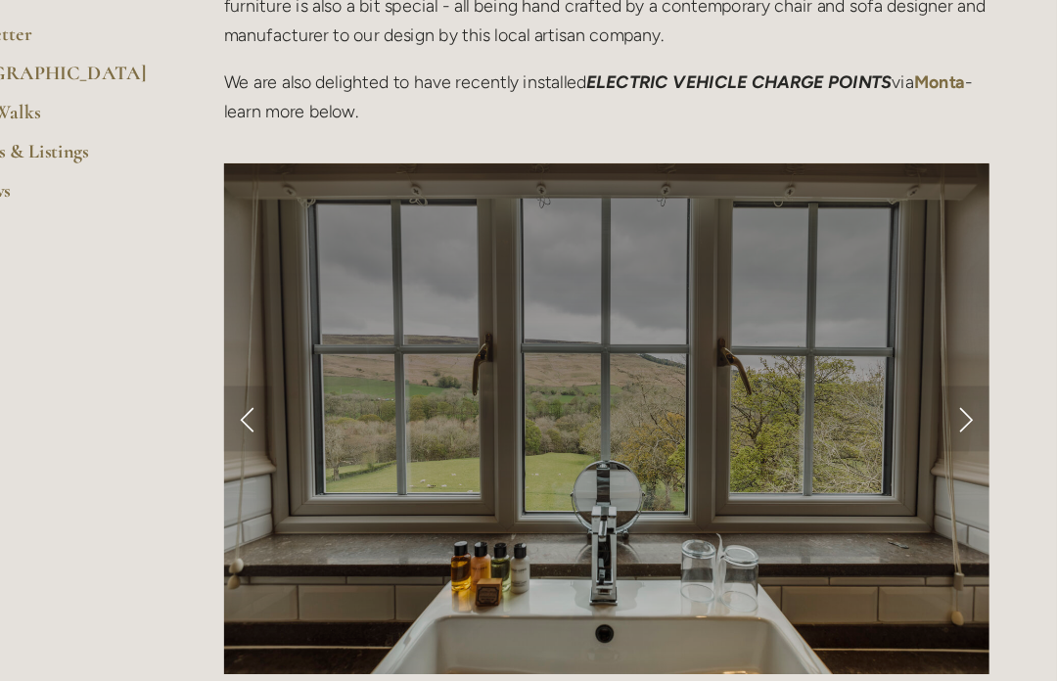
click at [310, 382] on link "Previous Slide" at bounding box center [331, 375] width 43 height 59
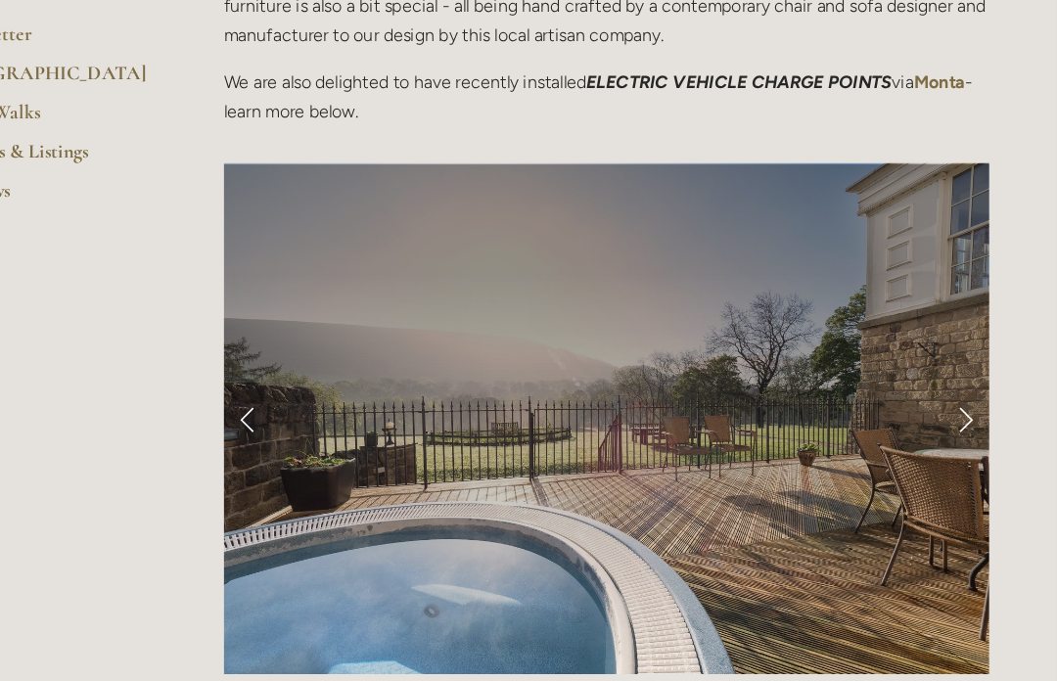
click at [310, 377] on link "Previous Slide" at bounding box center [331, 375] width 43 height 59
click at [310, 669] on div at bounding box center [653, 669] width 686 height 0
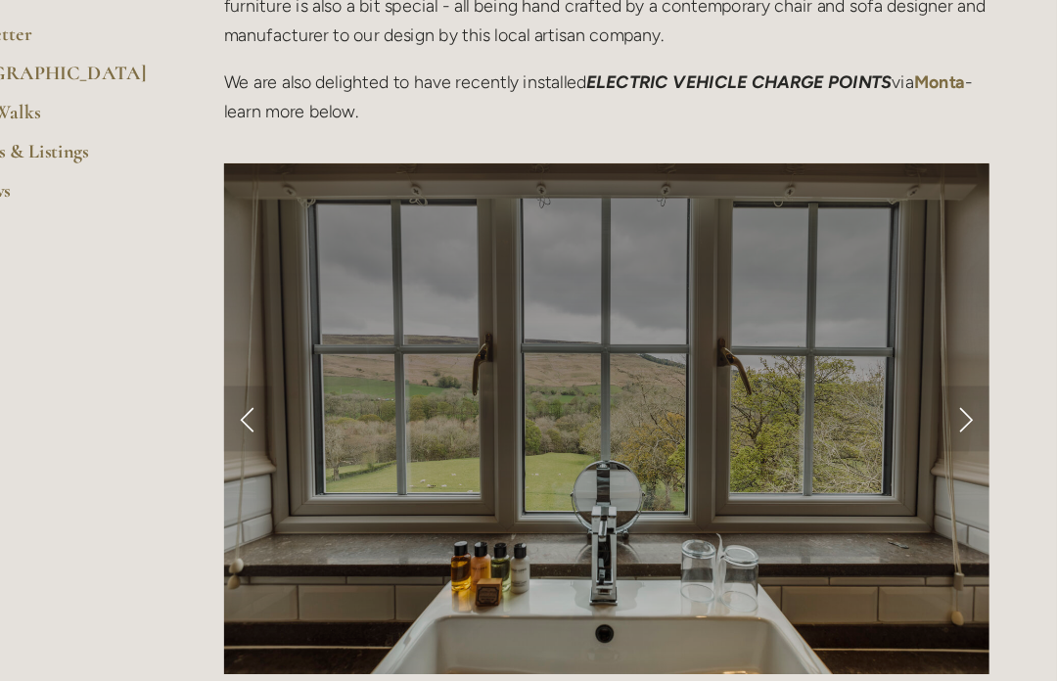
click at [310, 382] on link "Previous Slide" at bounding box center [331, 375] width 43 height 59
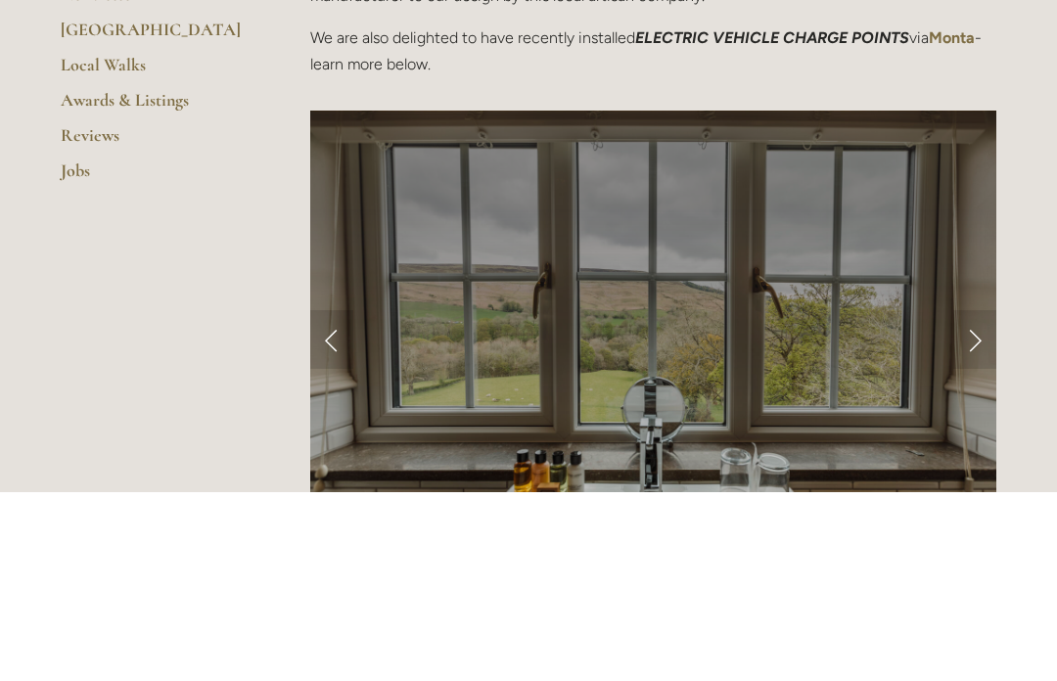
scroll to position [734, 0]
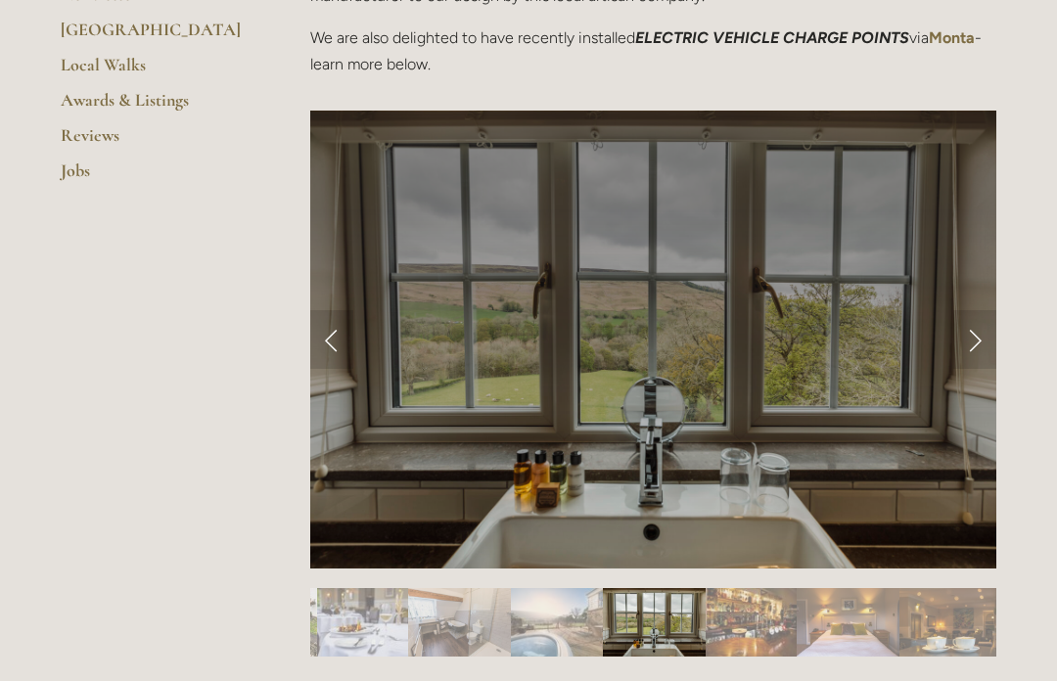
click at [969, 358] on link "Next Slide" at bounding box center [974, 339] width 43 height 59
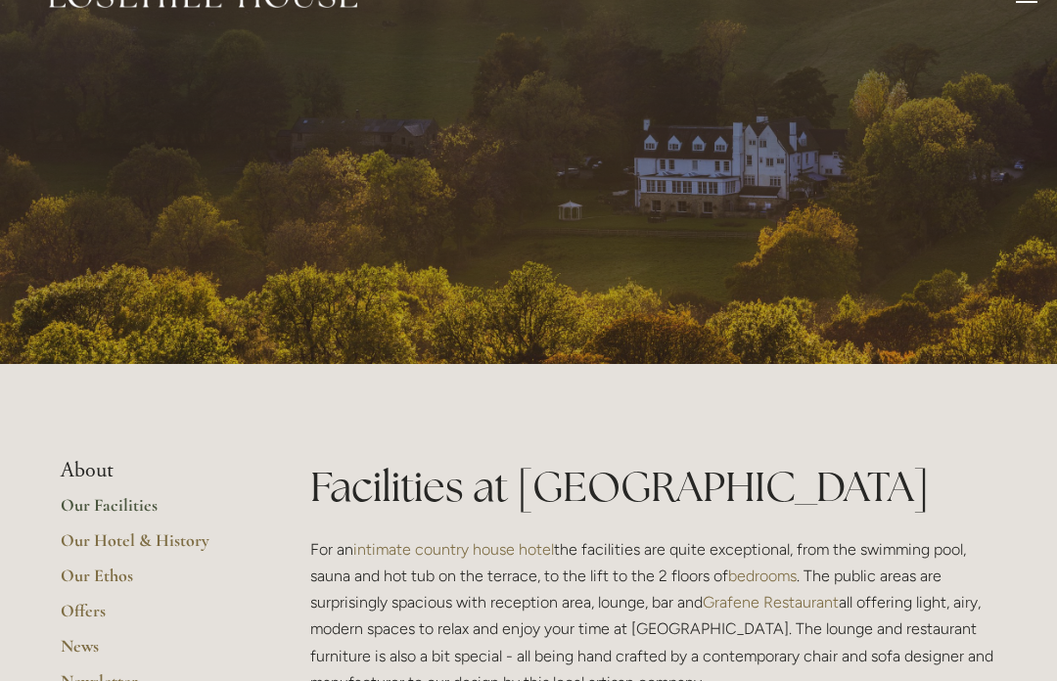
scroll to position [0, 0]
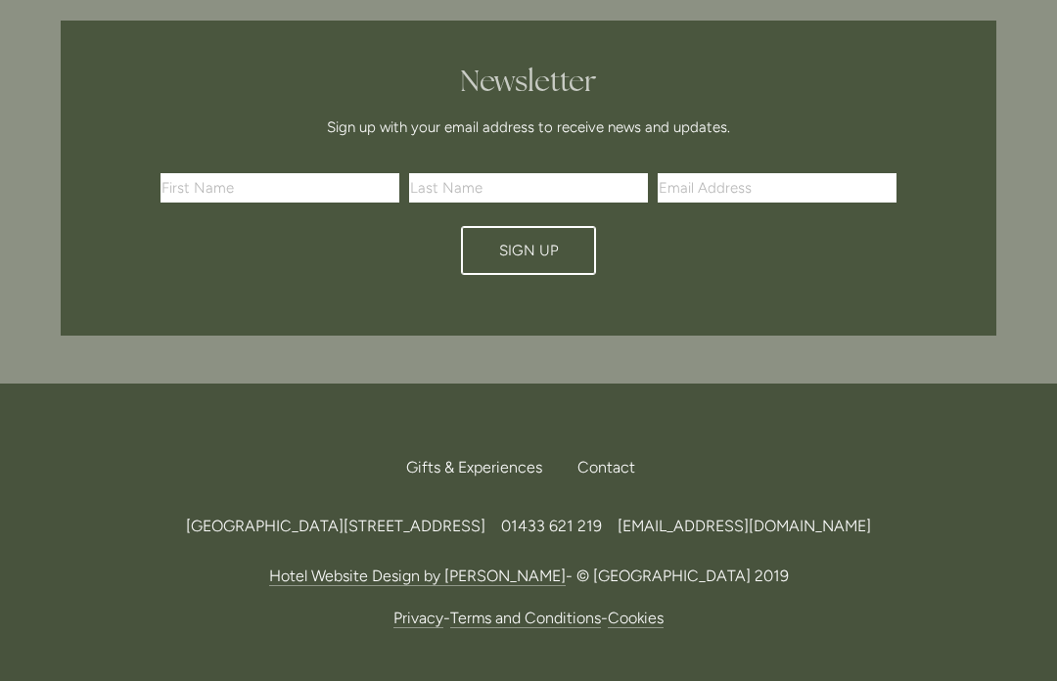
scroll to position [5839, 0]
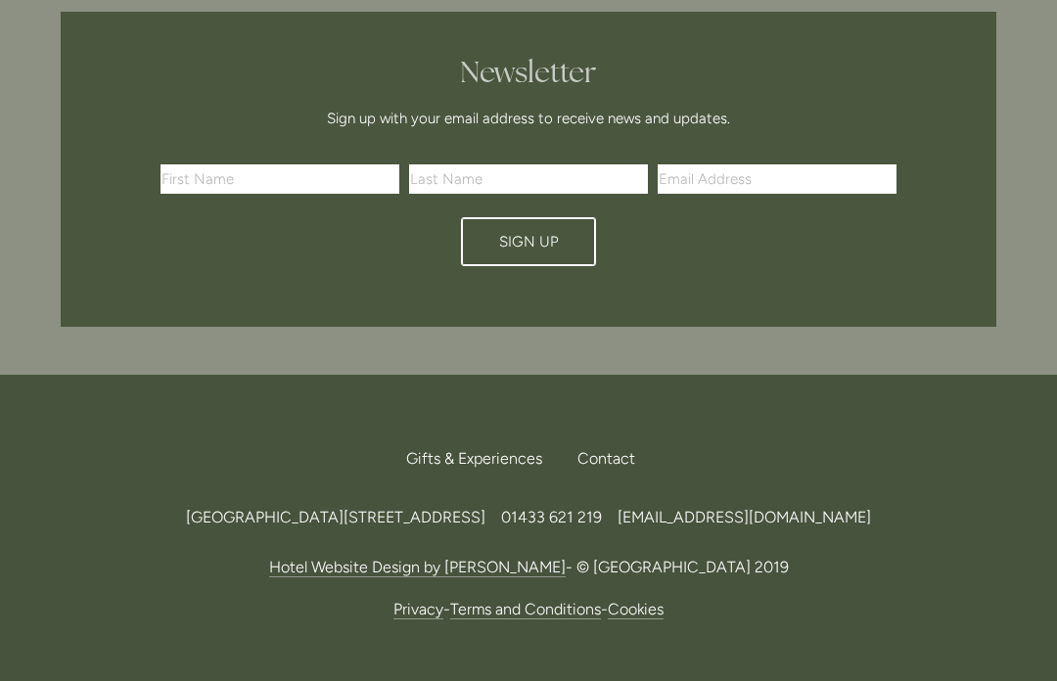
click at [611, 437] on link "Call Us" at bounding box center [609, 437] width 99 height 0
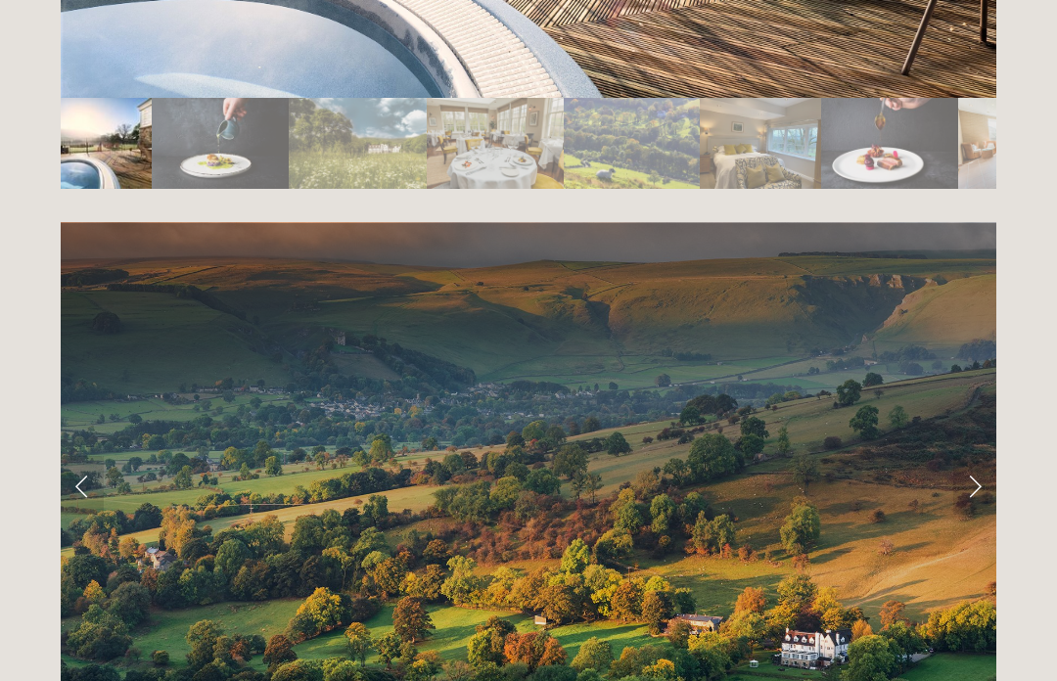
scroll to position [3731, 0]
